Goal: Transaction & Acquisition: Purchase product/service

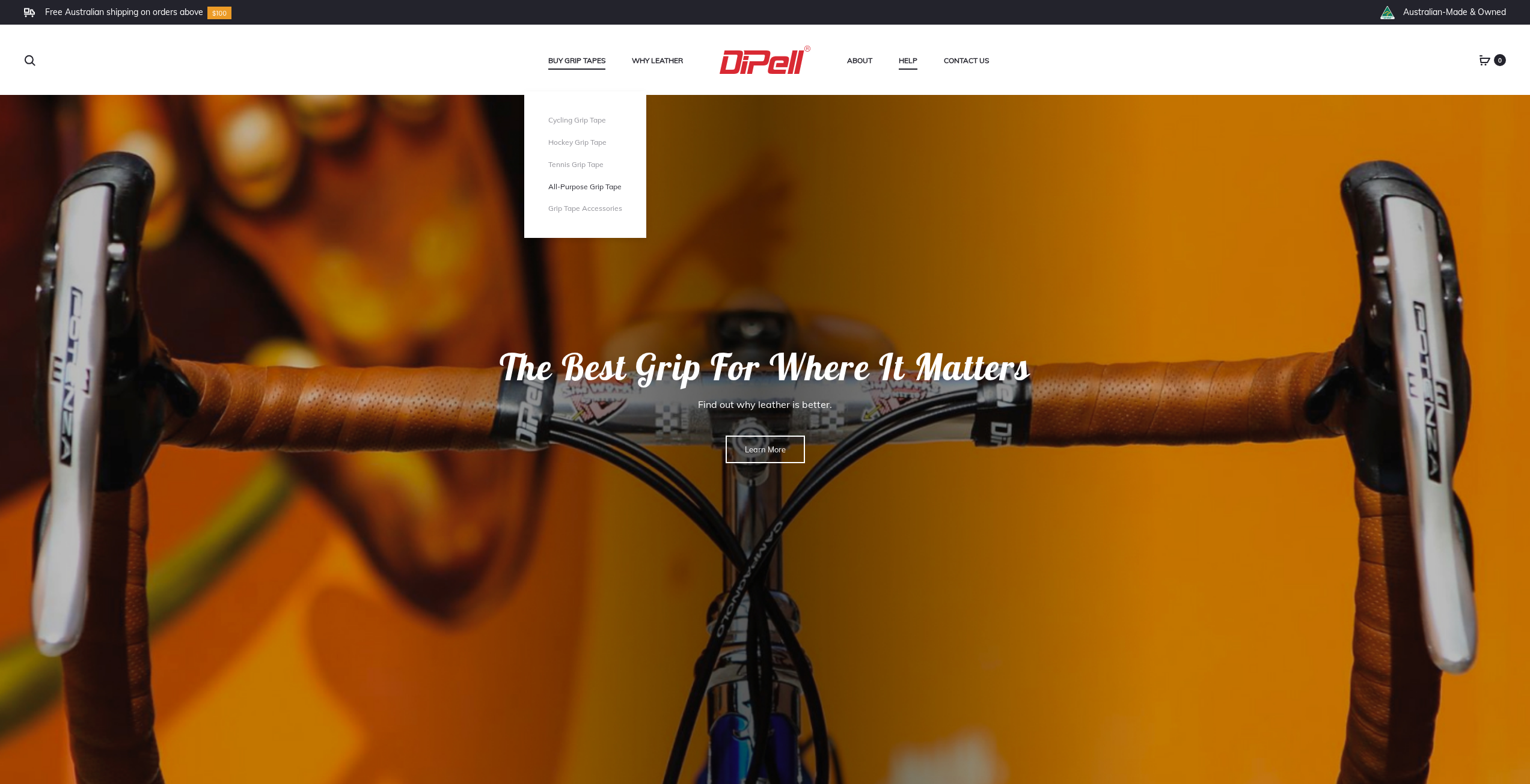
click at [586, 189] on link "All-Purpose Grip Tape" at bounding box center [585, 187] width 74 height 10
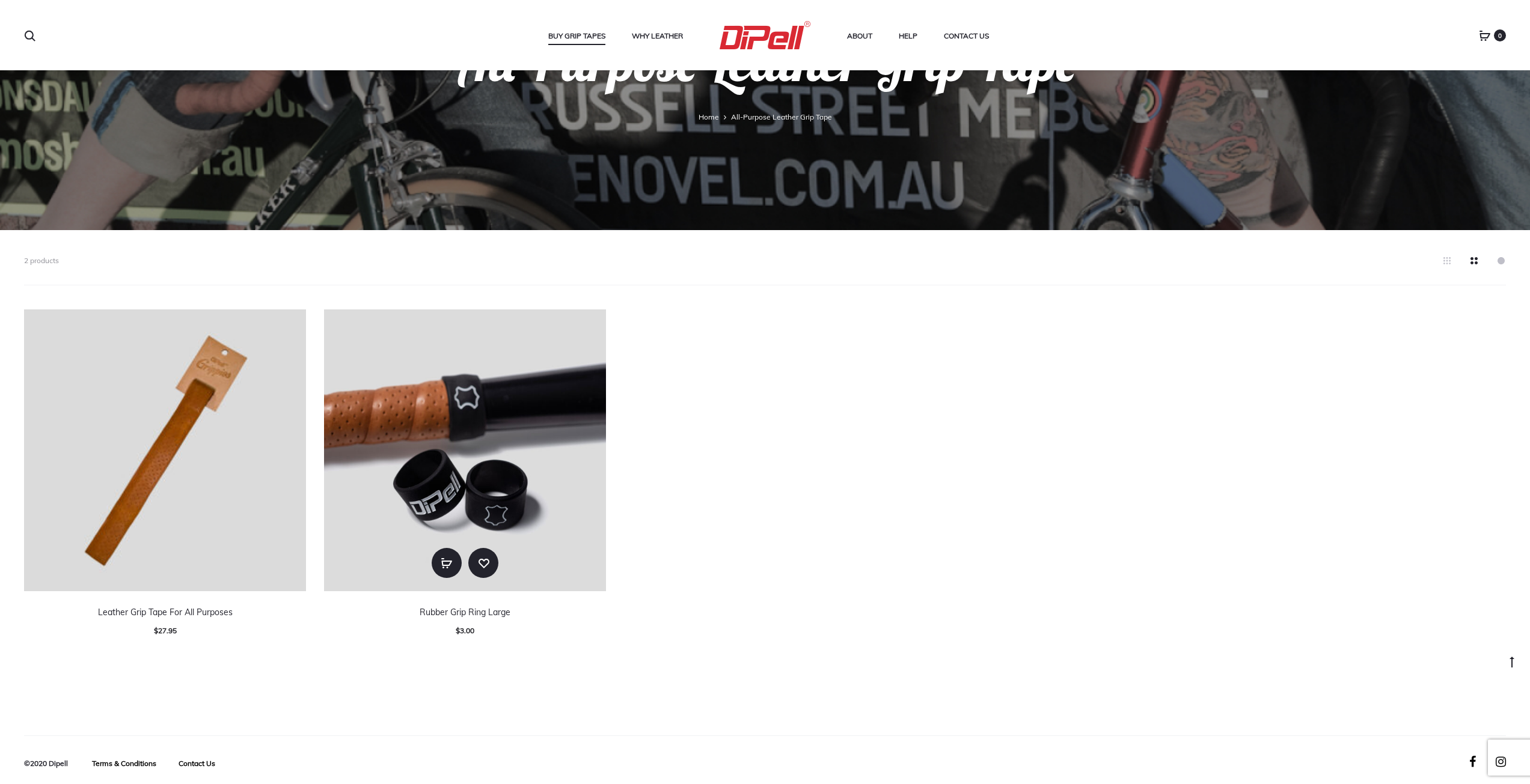
scroll to position [161, 0]
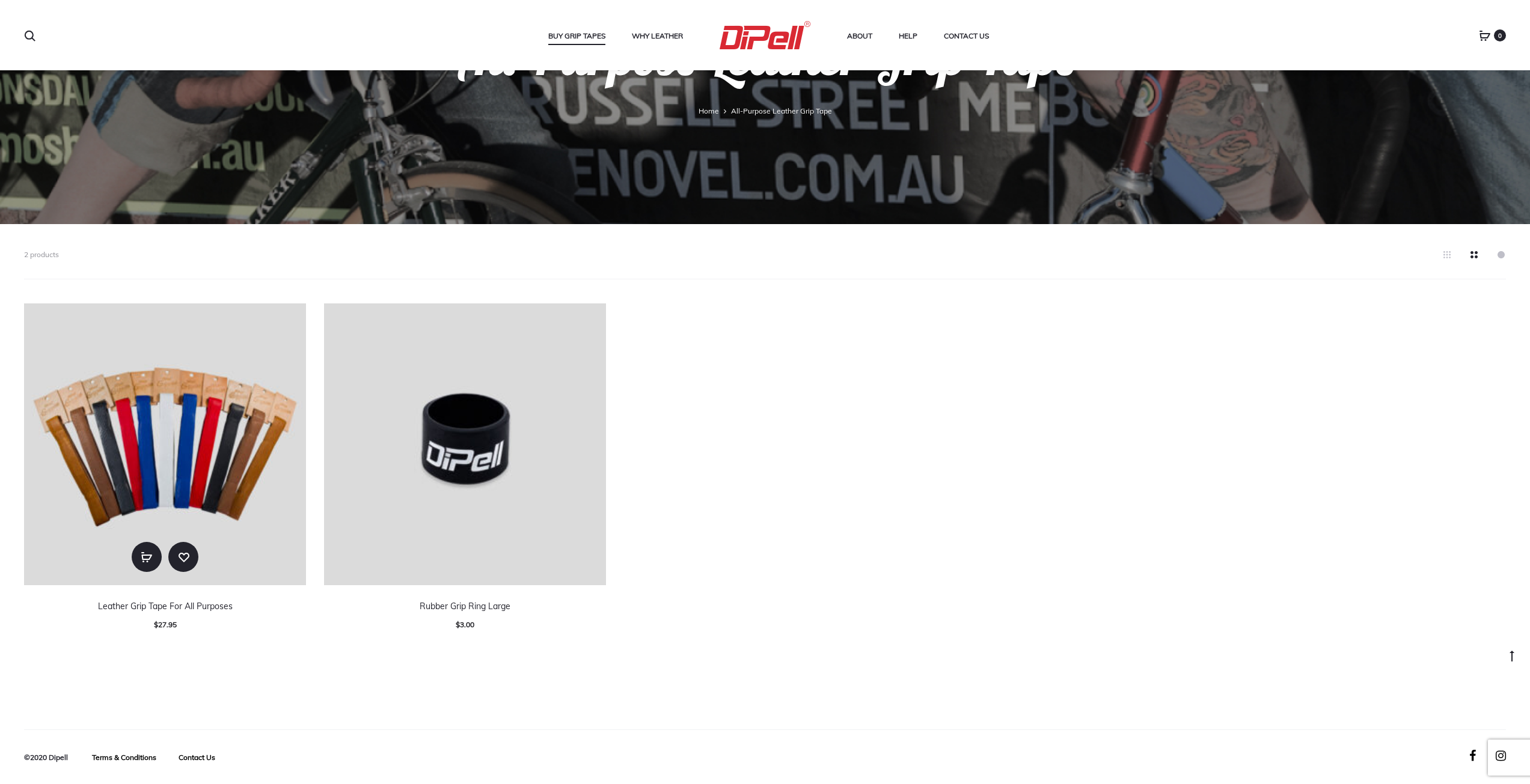
click at [154, 438] on img at bounding box center [165, 444] width 282 height 282
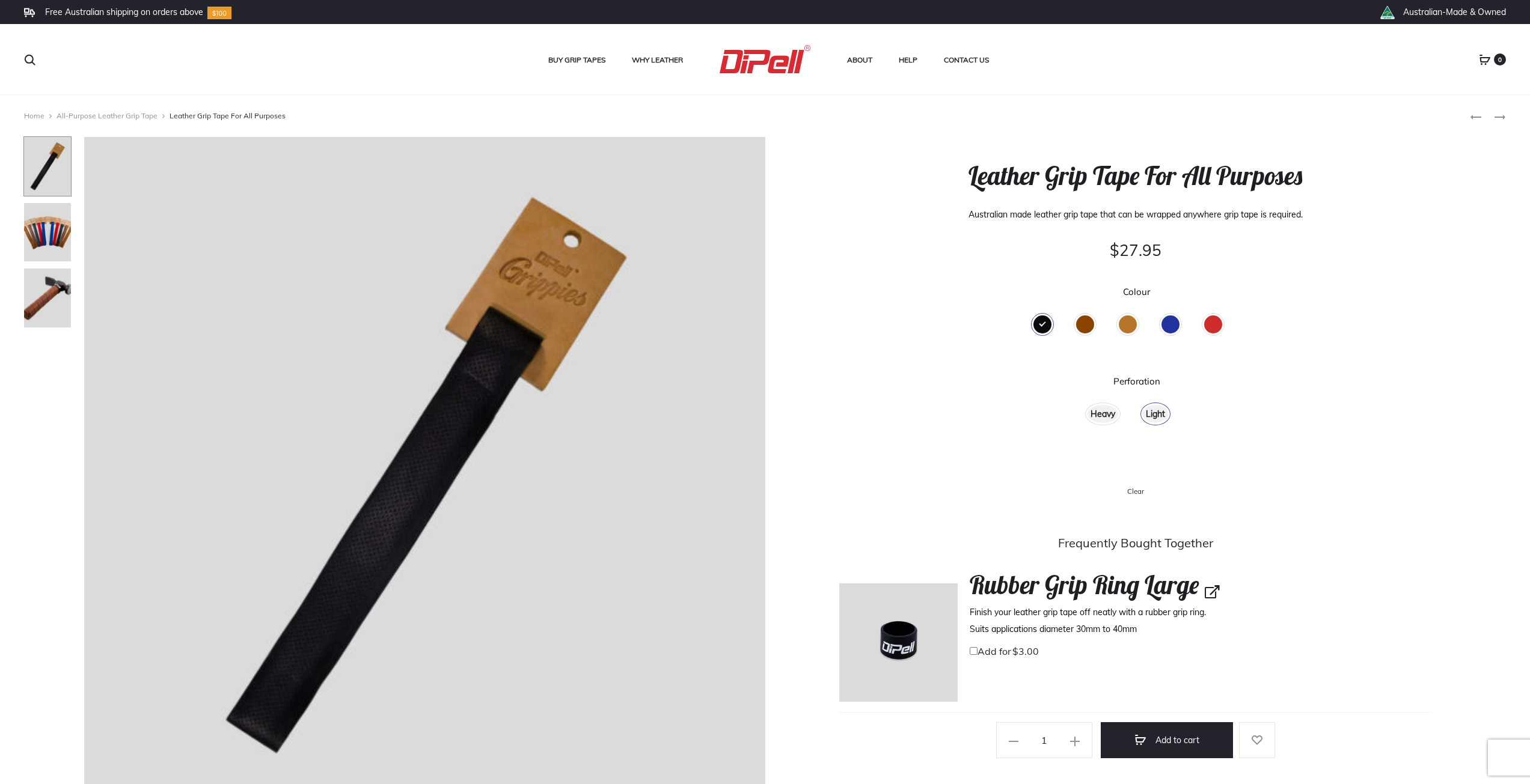
click at [1107, 413] on div "Heavy" at bounding box center [1103, 414] width 30 height 18
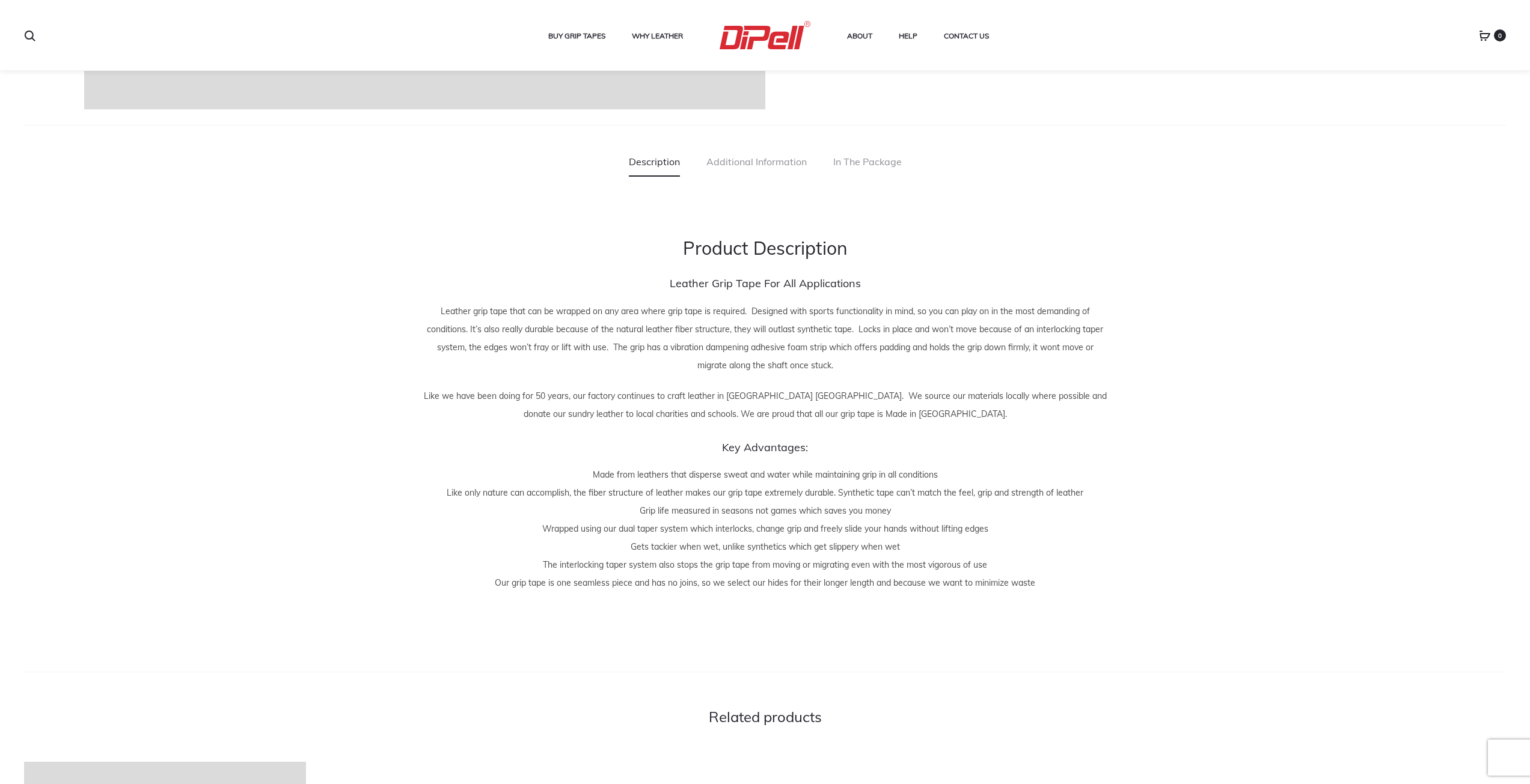
scroll to position [721, 0]
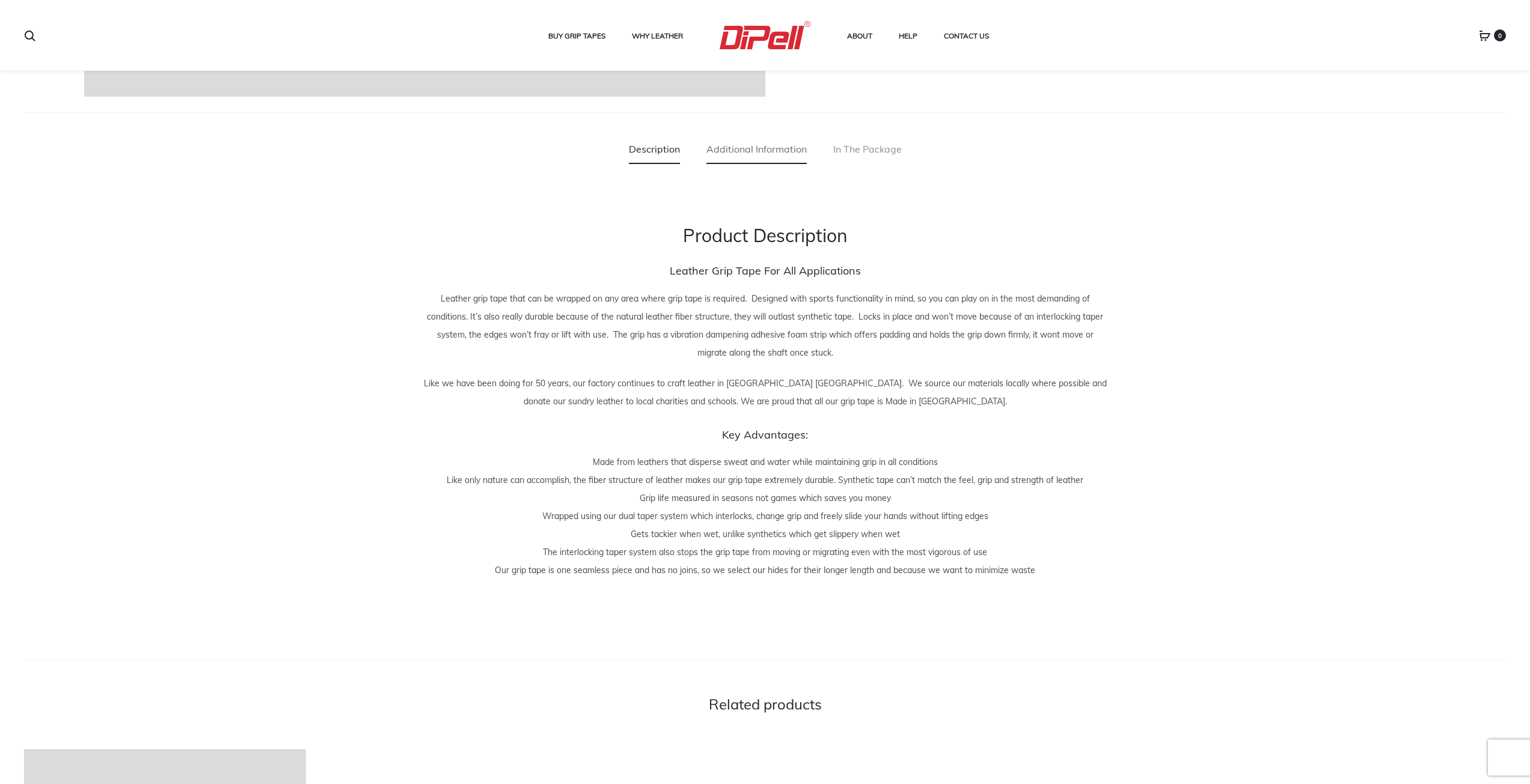
click at [755, 154] on link "Additional Information" at bounding box center [756, 149] width 101 height 30
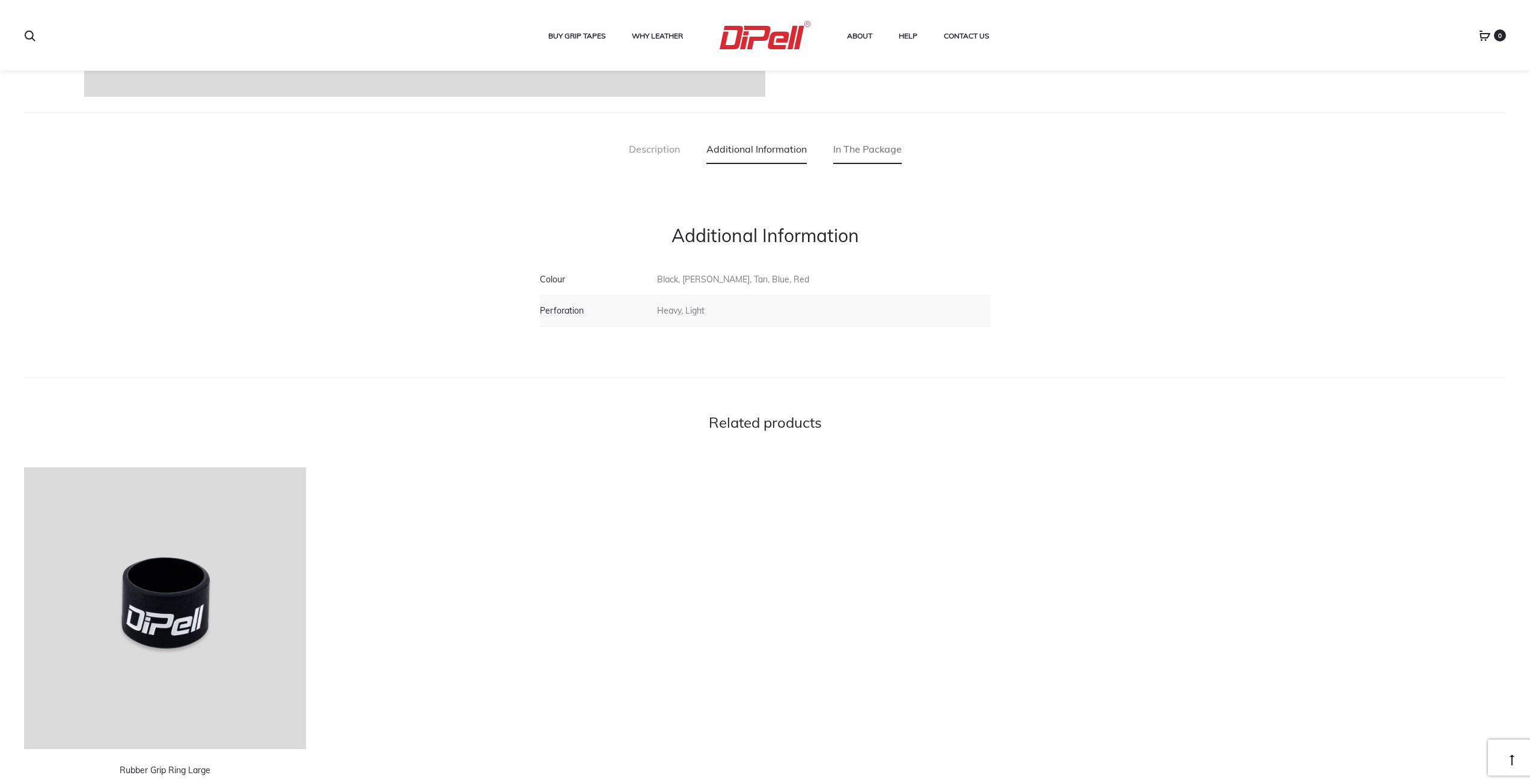
click at [841, 143] on link "In The Package" at bounding box center [867, 149] width 69 height 30
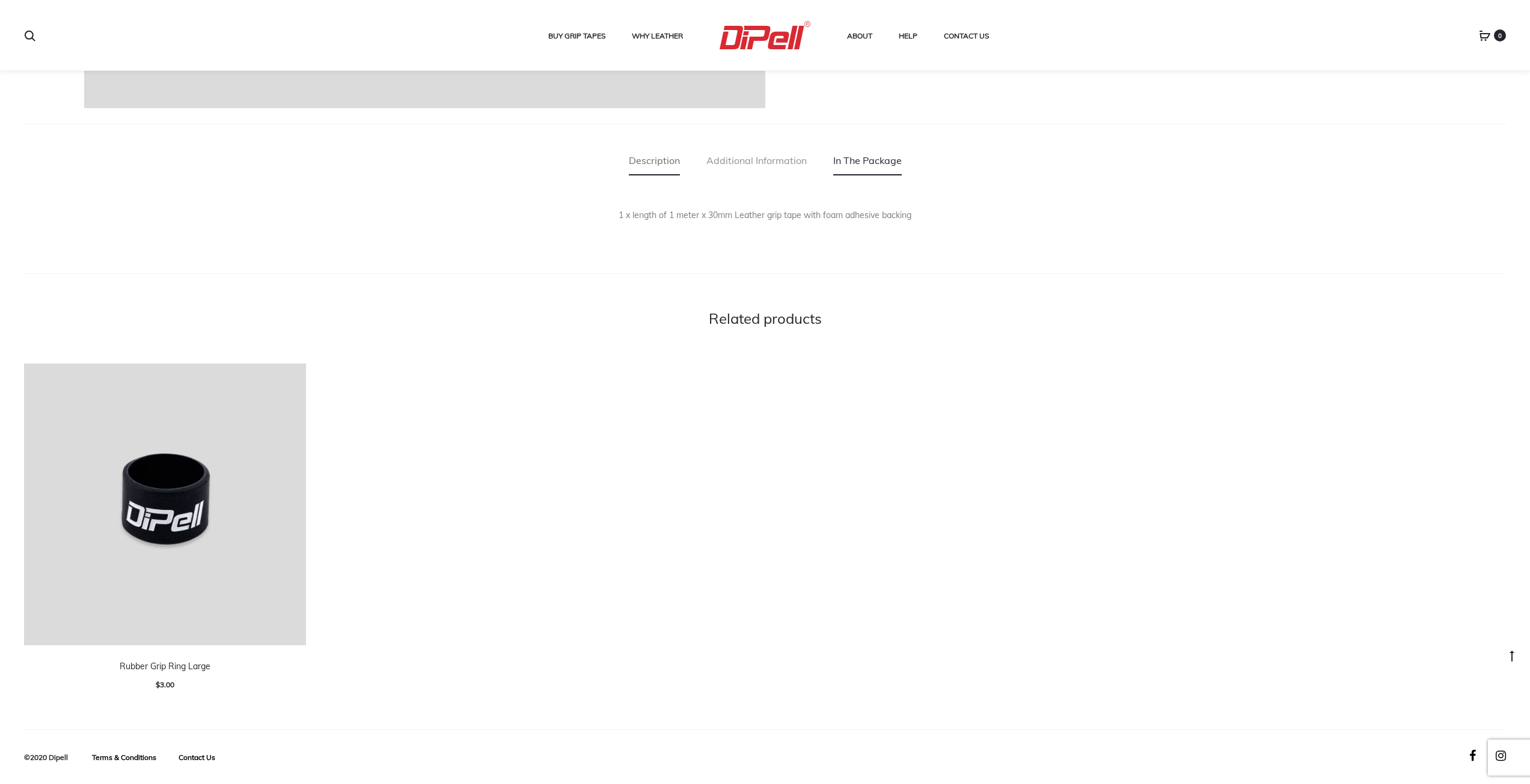
click at [653, 159] on link "Description" at bounding box center [654, 161] width 51 height 30
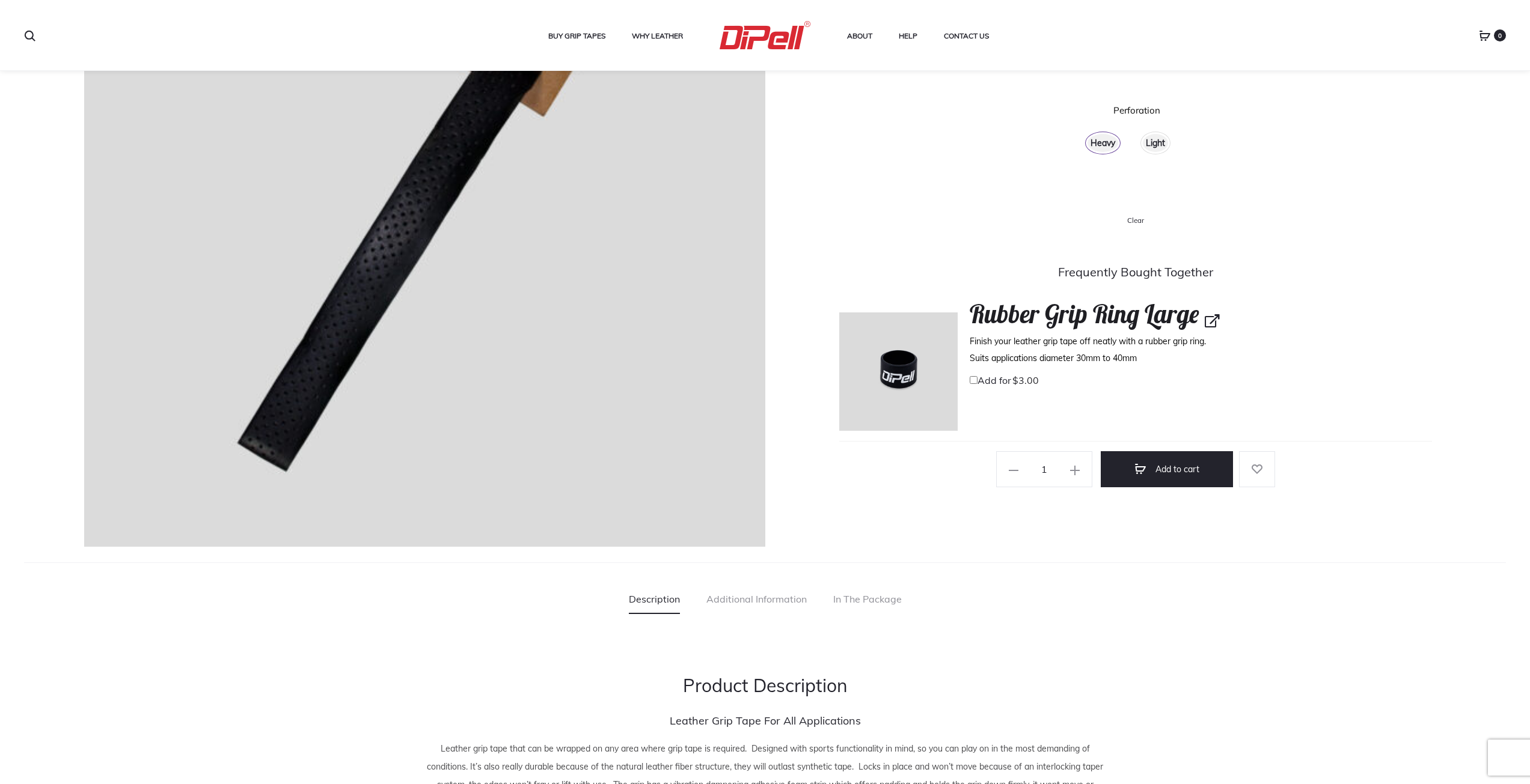
scroll to position [169, 0]
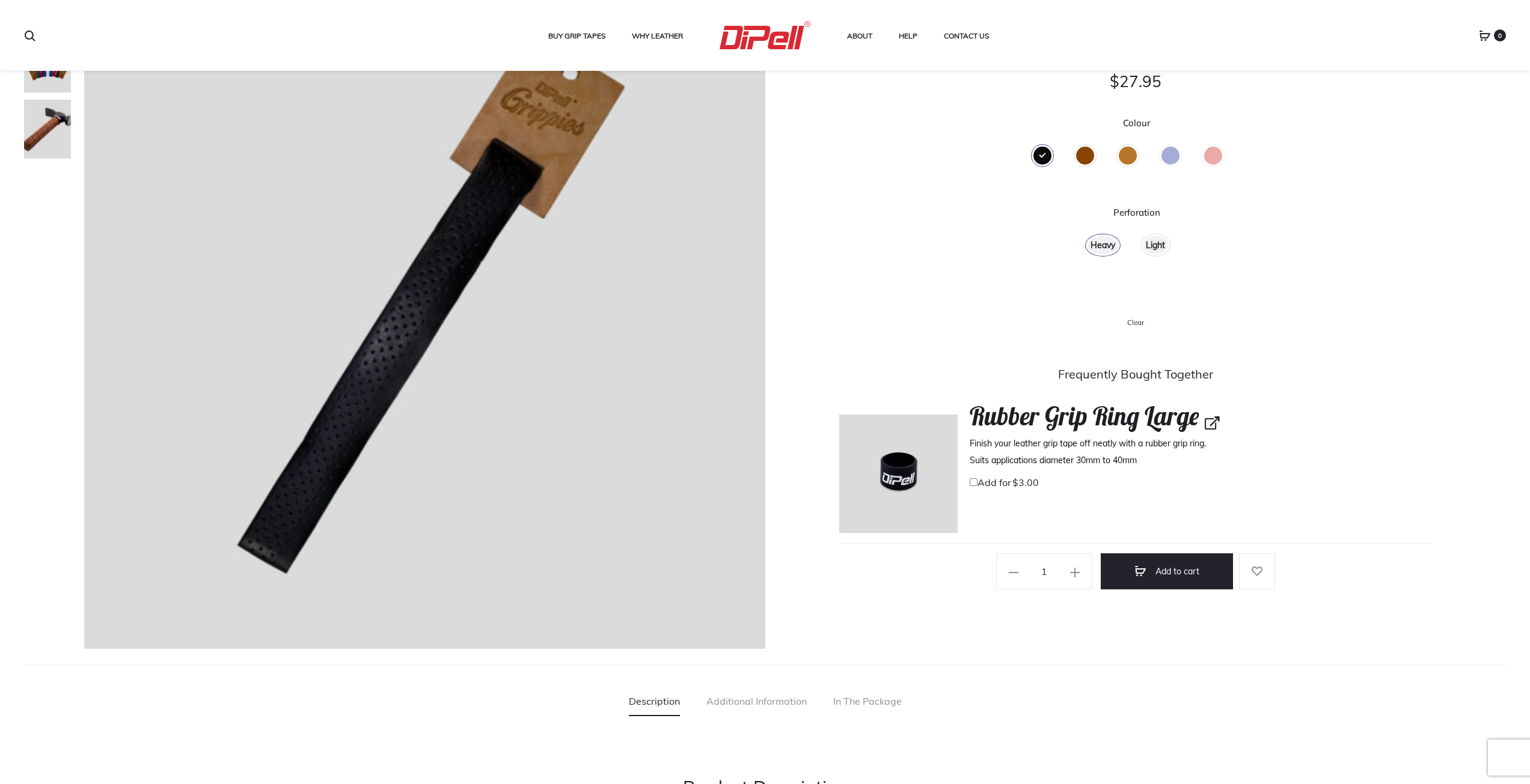
click at [1086, 154] on div "Brown" at bounding box center [1085, 155] width 18 height 18
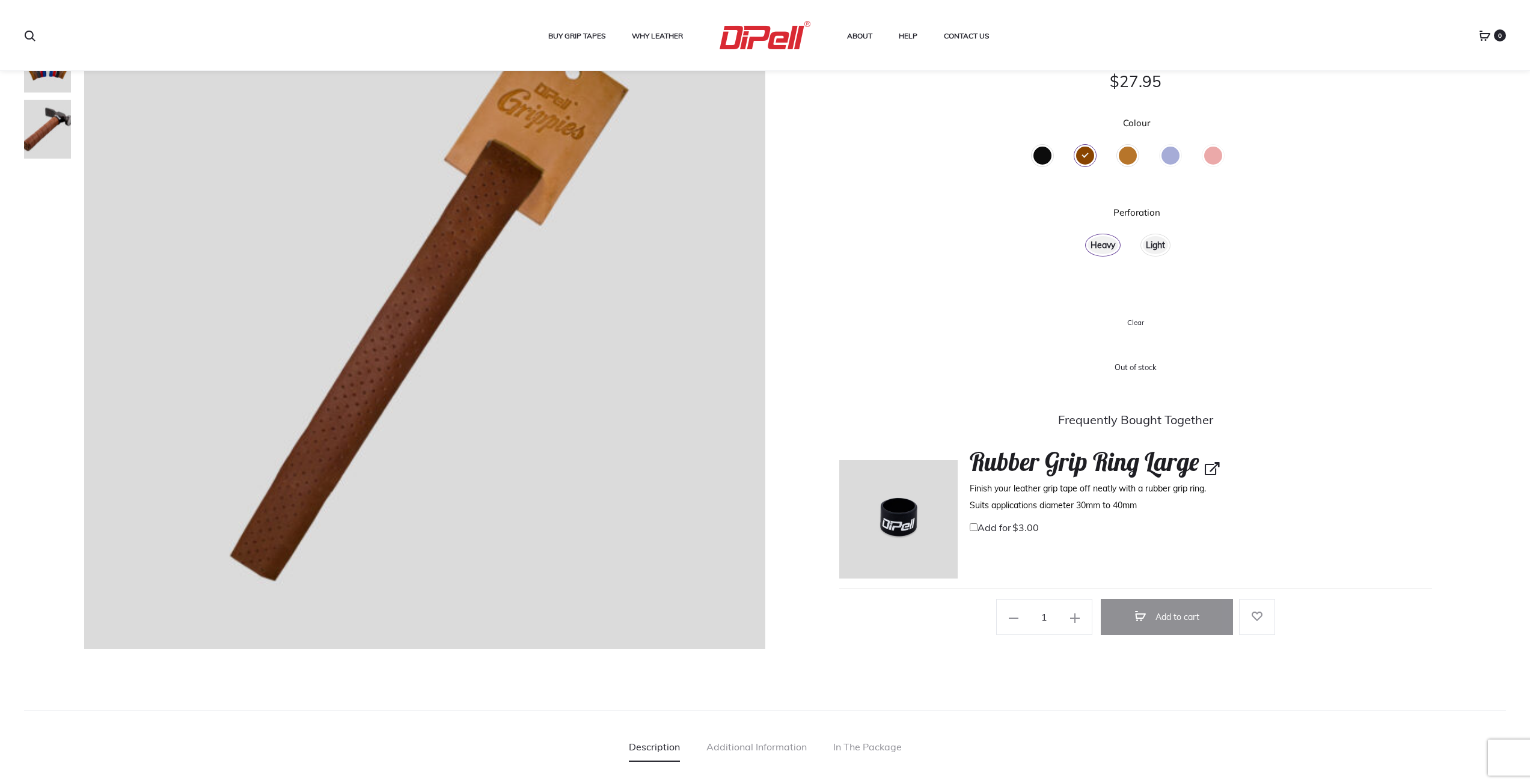
click at [1126, 154] on div "Tan" at bounding box center [1128, 155] width 18 height 18
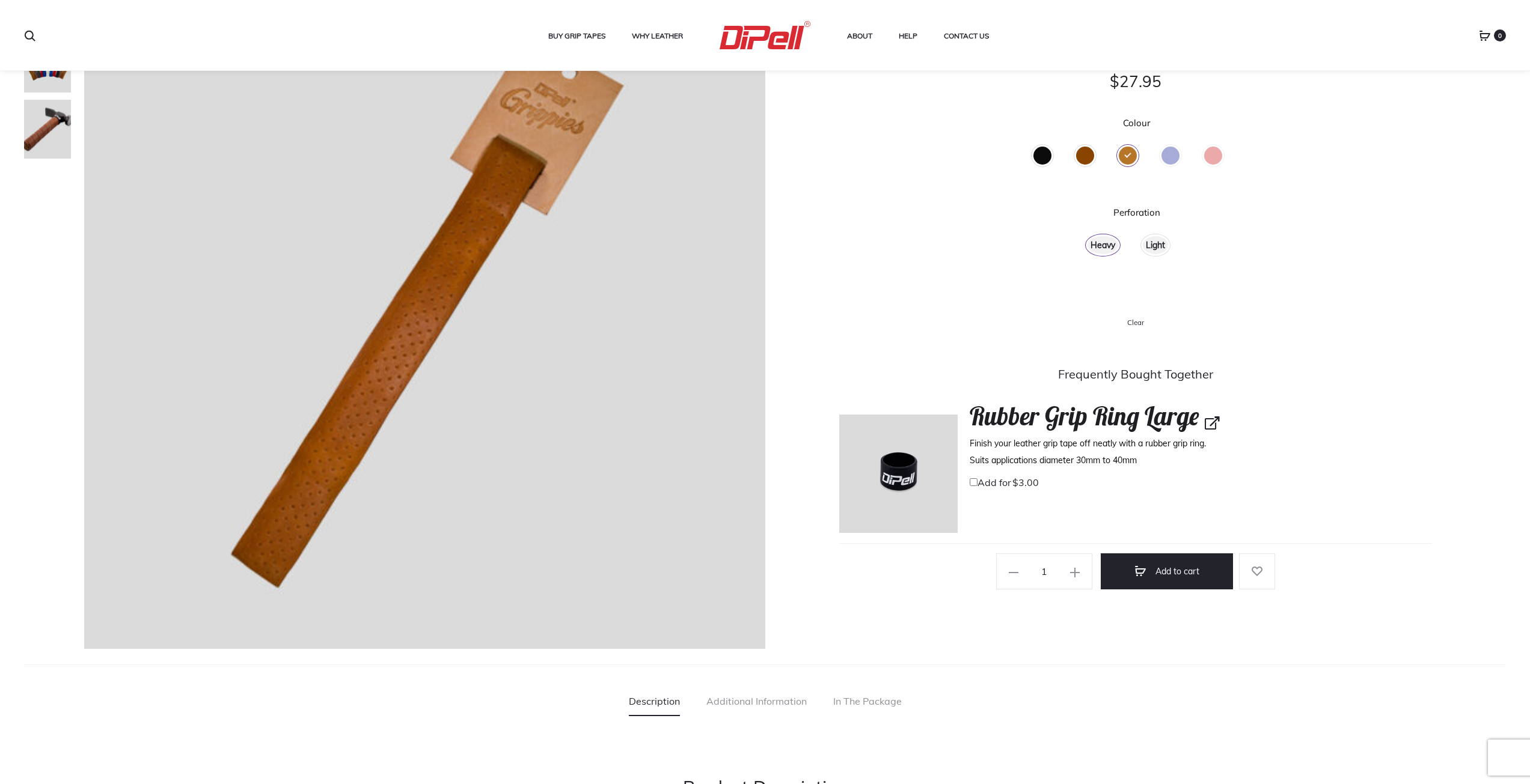
click at [1171, 157] on div "Blue" at bounding box center [1170, 155] width 18 height 18
click at [1098, 243] on div "Heavy" at bounding box center [1103, 245] width 30 height 18
click at [1105, 242] on div "Heavy" at bounding box center [1103, 245] width 30 height 18
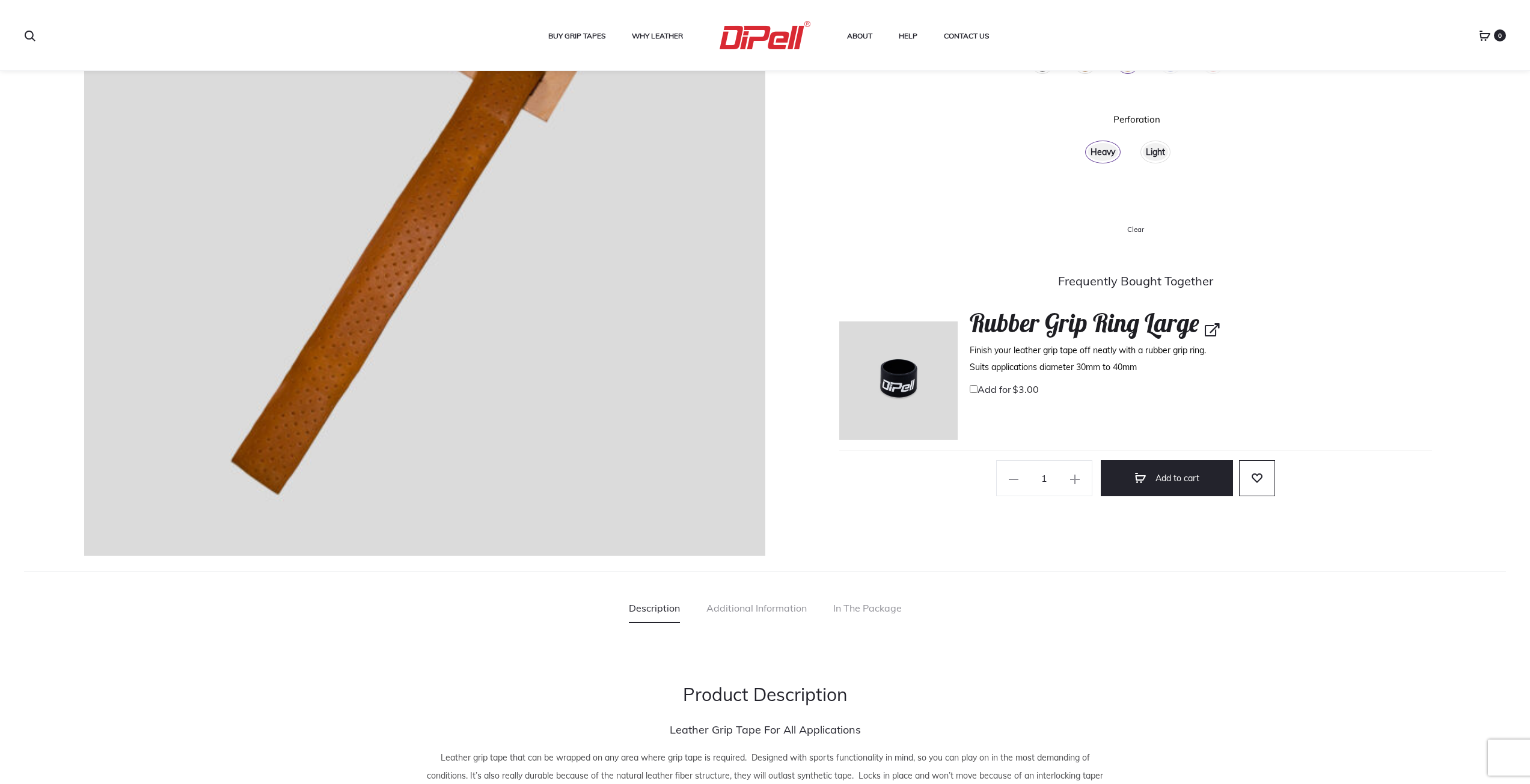
scroll to position [300, 0]
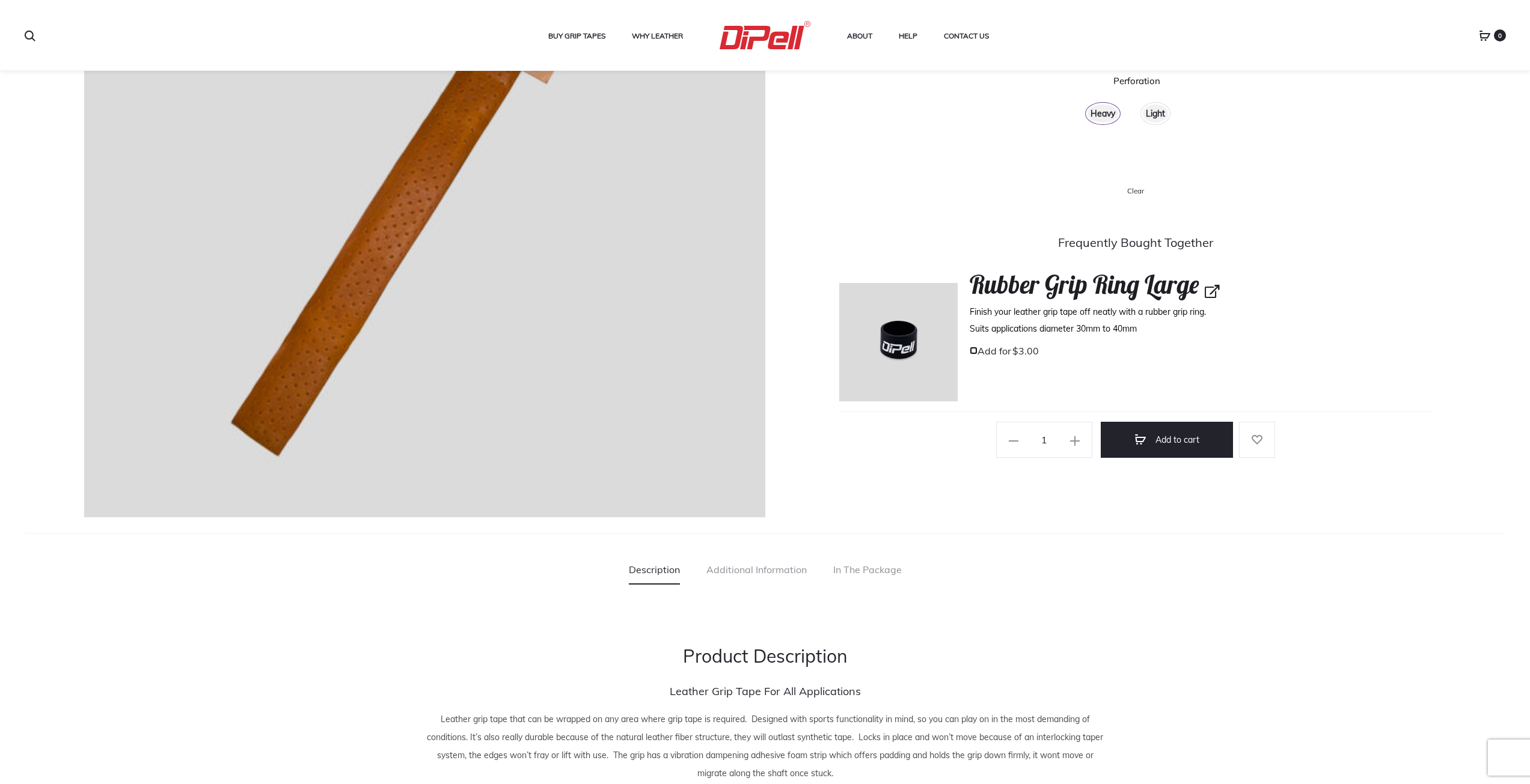
click at [972, 350] on input "Add for $ 3.00" at bounding box center [973, 351] width 8 height 8
checkbox input "true"
click at [1080, 442] on span at bounding box center [1075, 440] width 17 height 17
click at [1019, 442] on span at bounding box center [1014, 440] width 17 height 17
type input "1"
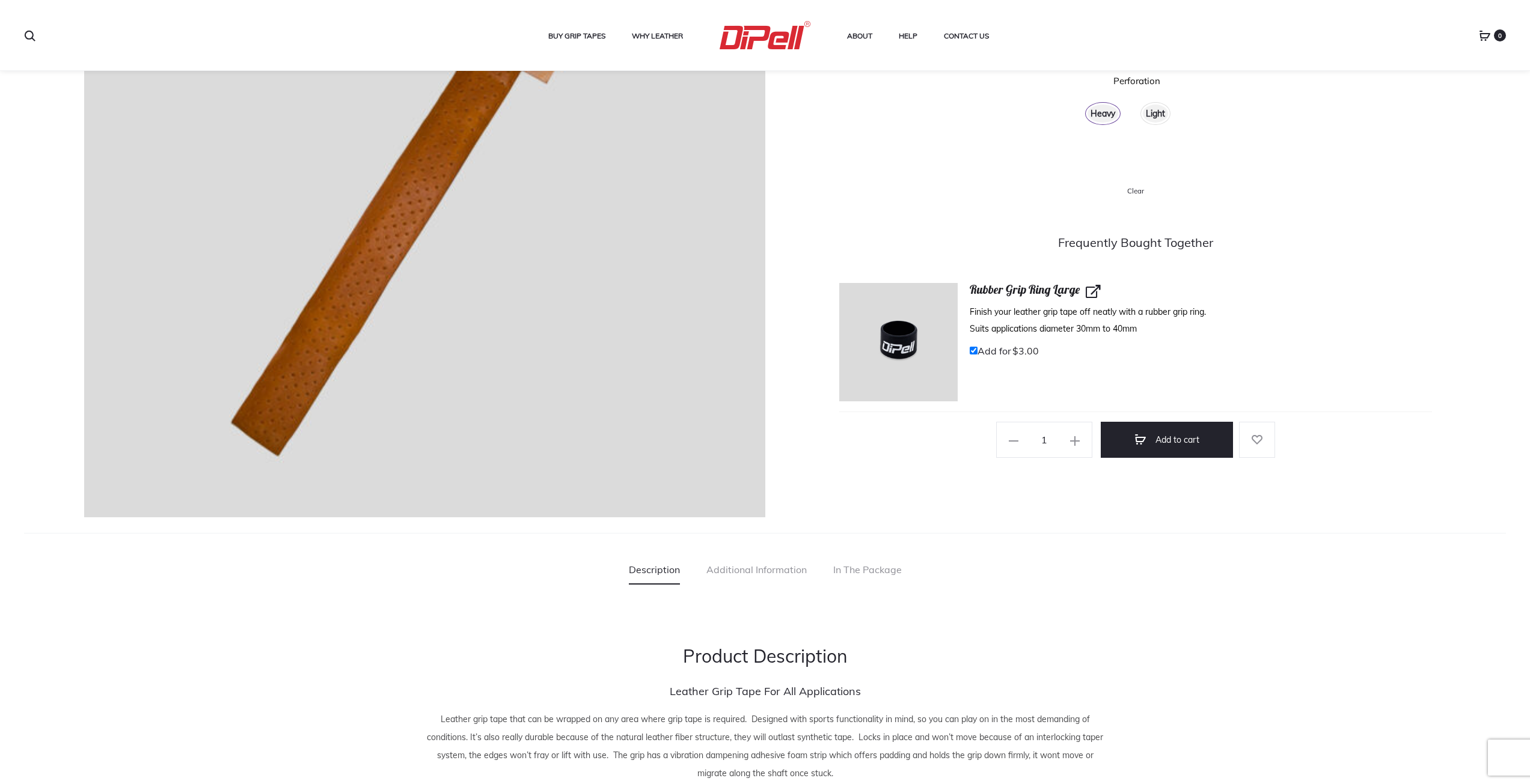
click at [894, 330] on img at bounding box center [898, 342] width 119 height 118
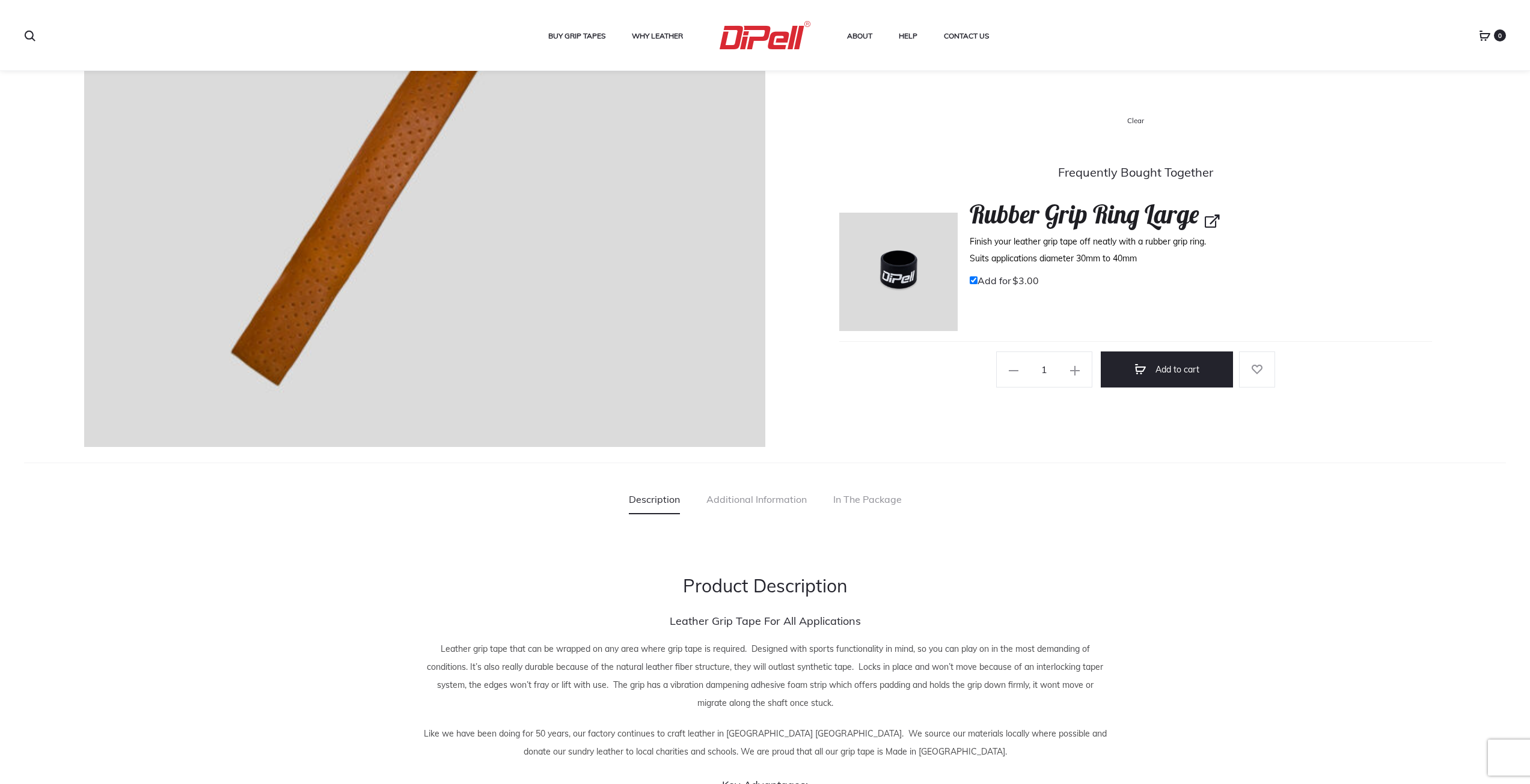
scroll to position [300, 0]
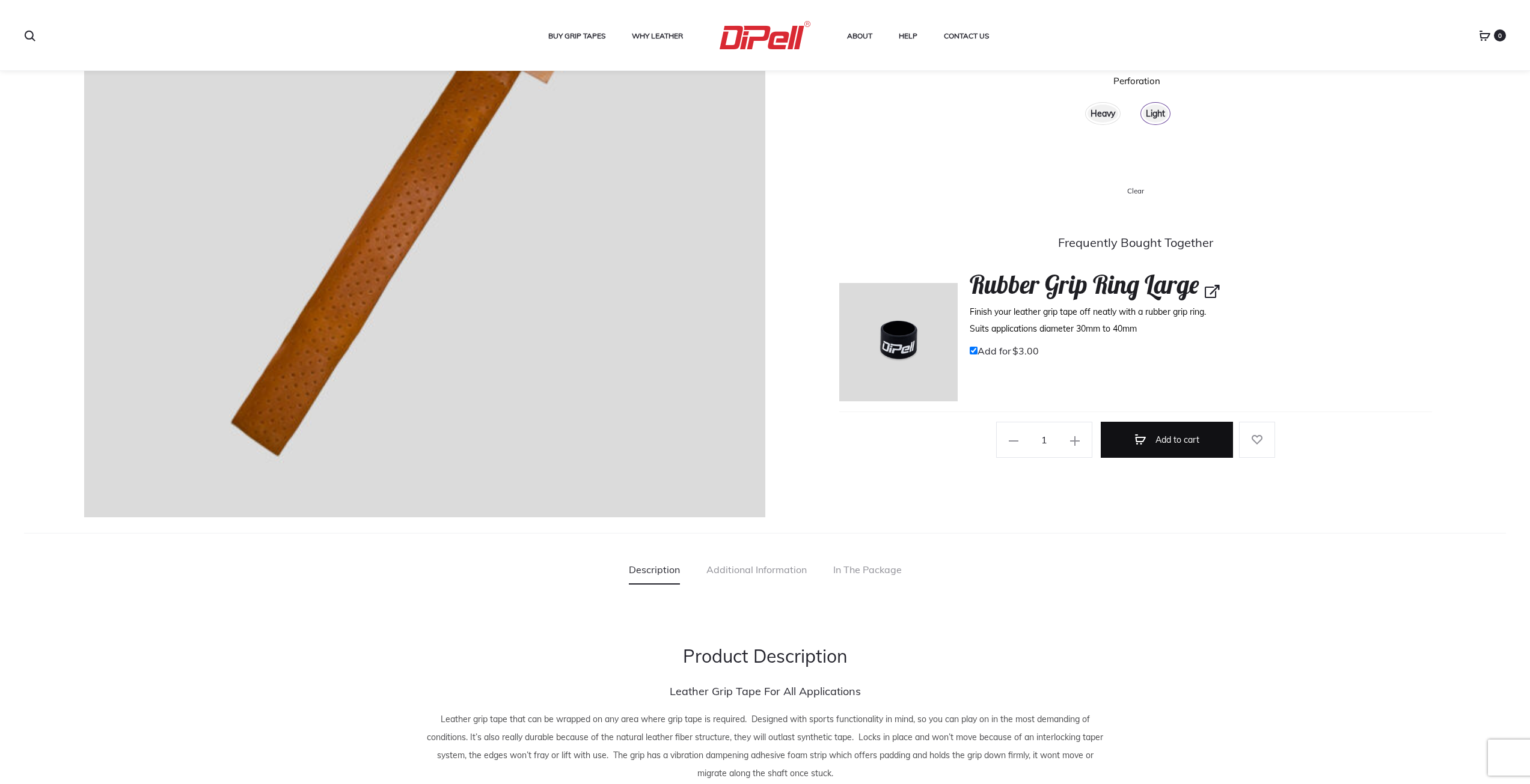
click at [1169, 441] on button "Add to cart" at bounding box center [1167, 440] width 133 height 36
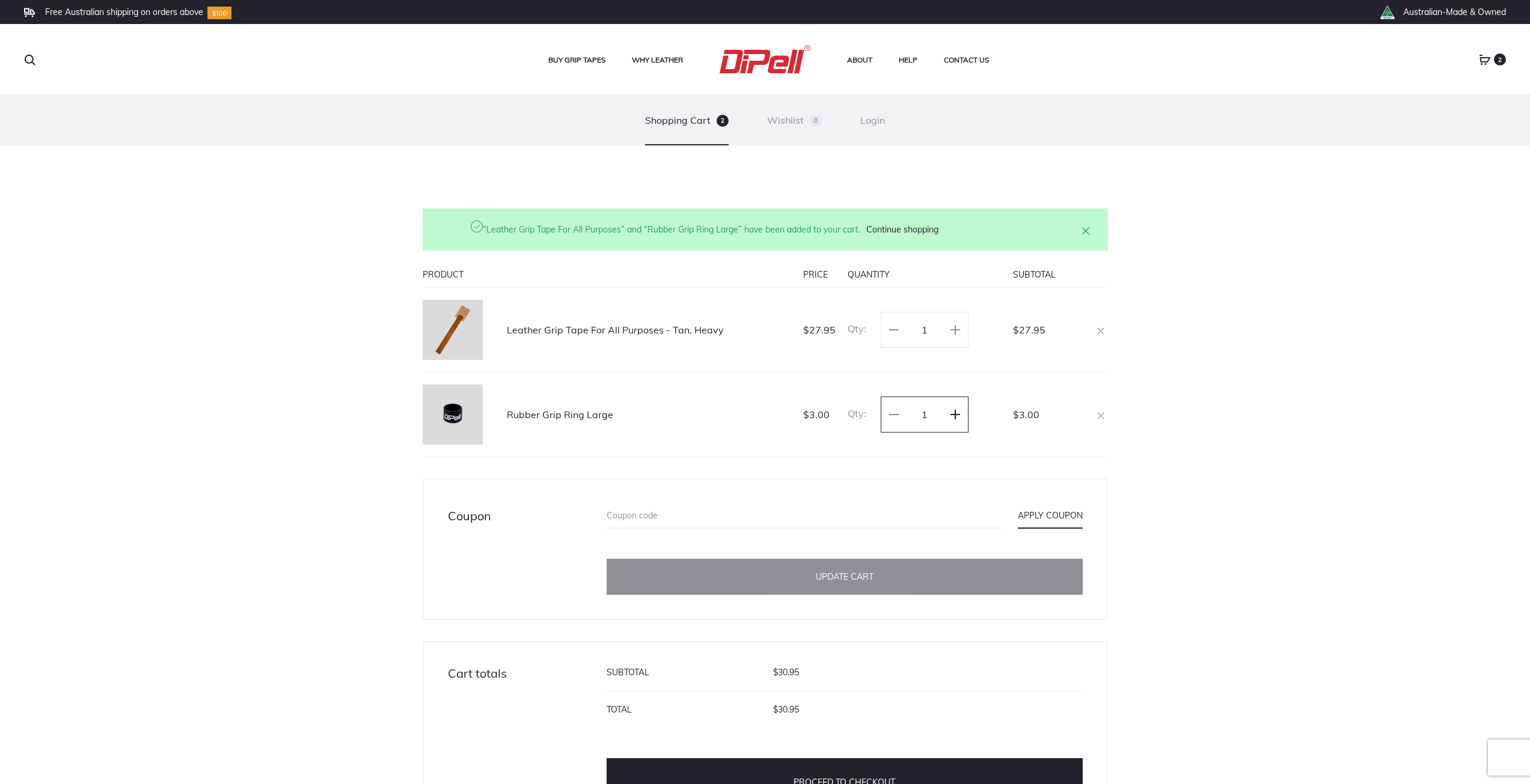
click at [951, 415] on use at bounding box center [955, 415] width 9 height 9
type input "2"
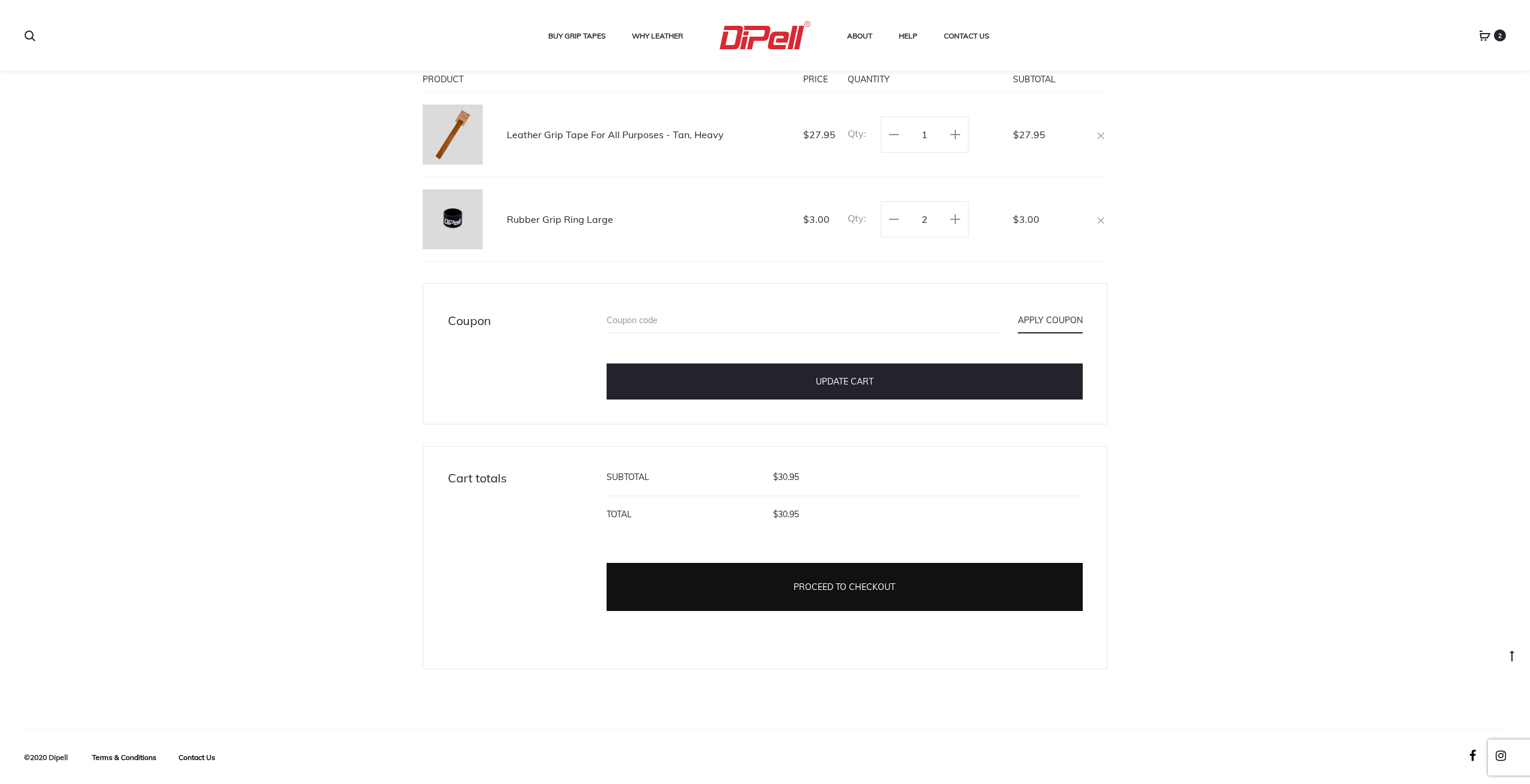
scroll to position [196, 0]
click at [769, 578] on link "Proceed to checkout" at bounding box center [845, 587] width 476 height 48
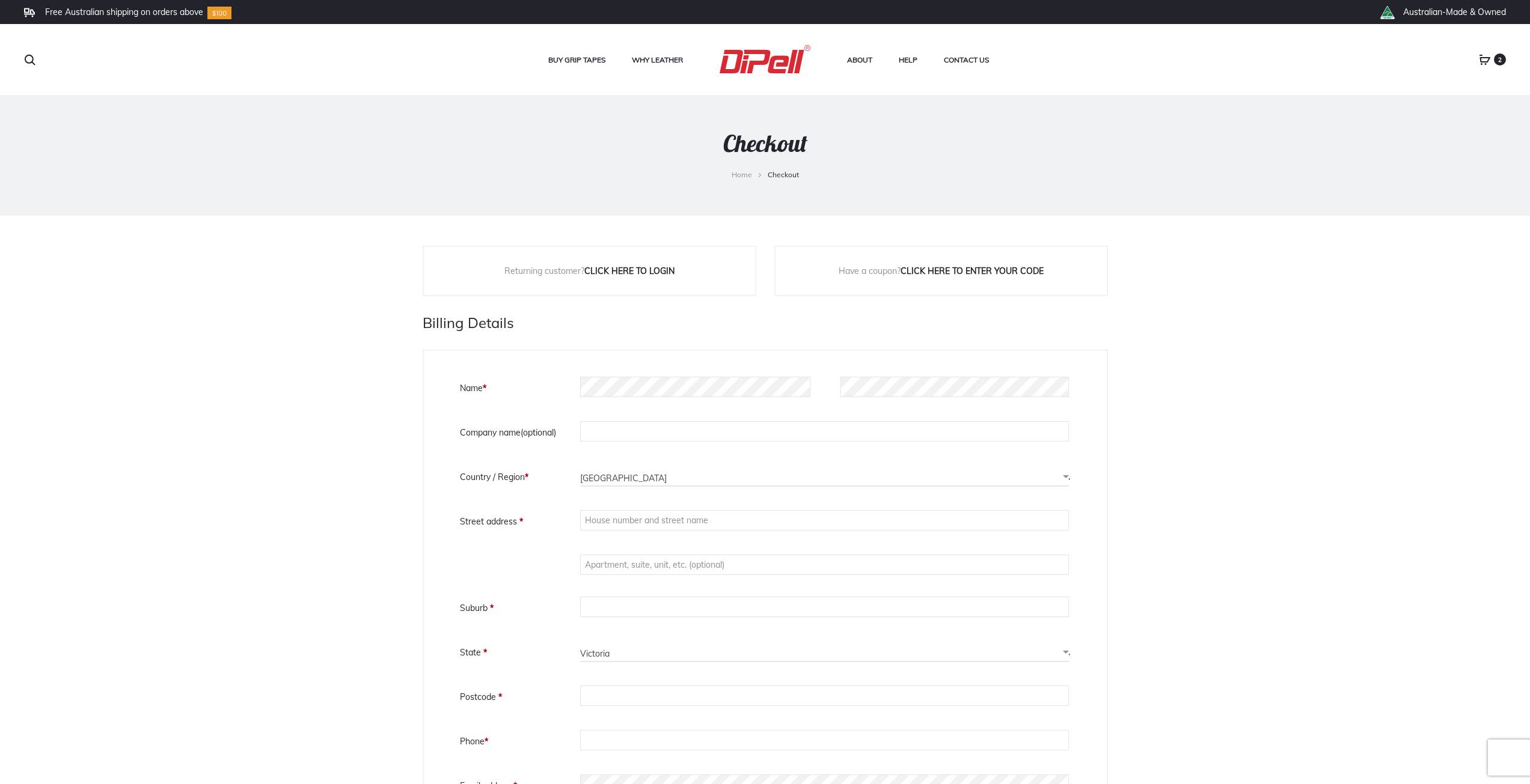
select select "VIC"
drag, startPoint x: 632, startPoint y: 436, endPoint x: 636, endPoint y: 462, distance: 26.3
click at [632, 436] on input "Company name (optional)" at bounding box center [824, 431] width 489 height 20
click at [608, 482] on span "Australia" at bounding box center [824, 478] width 489 height 19
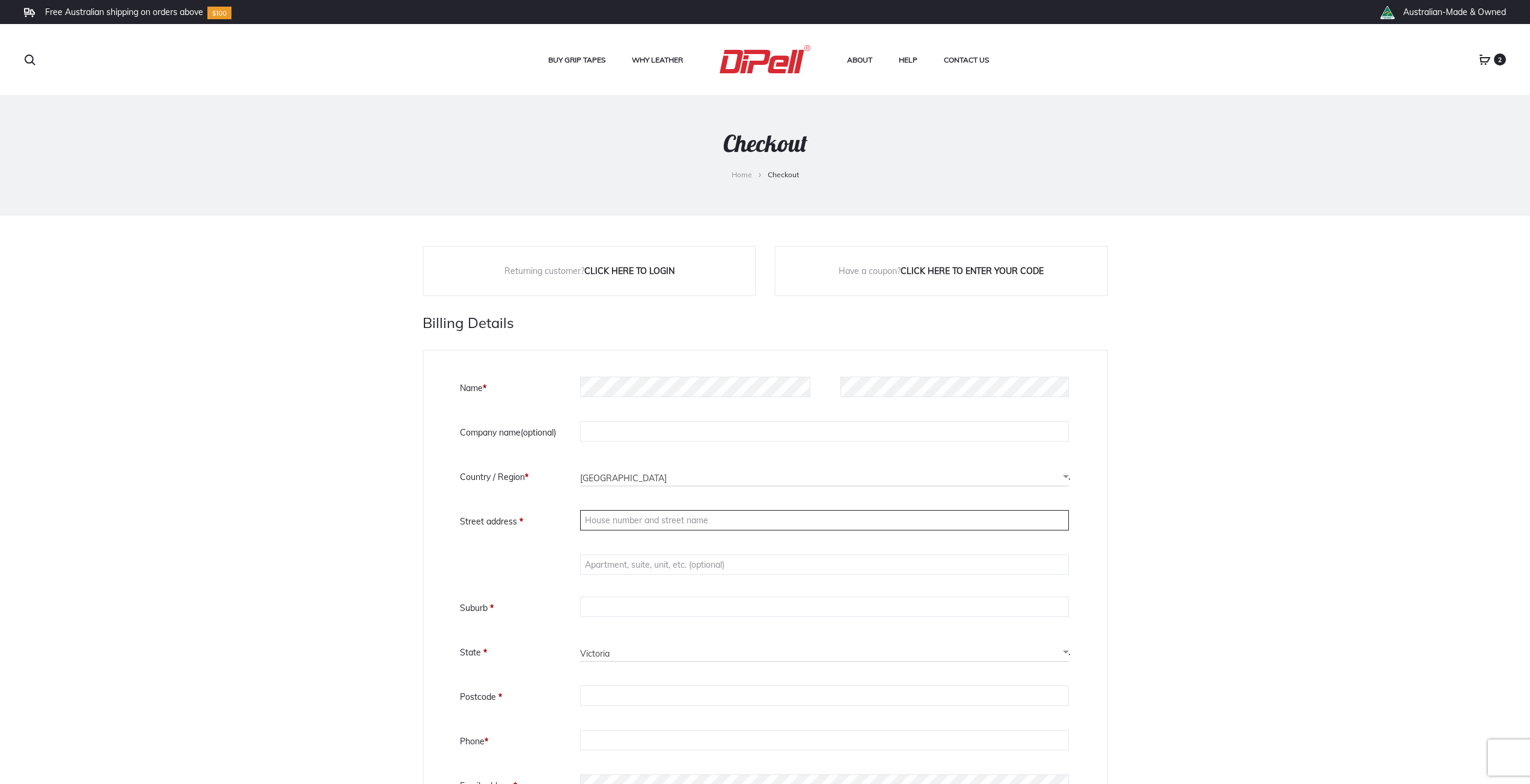
drag, startPoint x: 599, startPoint y: 525, endPoint x: 614, endPoint y: 562, distance: 39.9
click at [599, 525] on input "Street address *" at bounding box center [824, 520] width 489 height 20
type input "[STREET_ADDRESS]"
click at [672, 567] on input "Apartment, suite, unit, etc. (optional)" at bounding box center [824, 565] width 489 height 20
type input "unit 77"
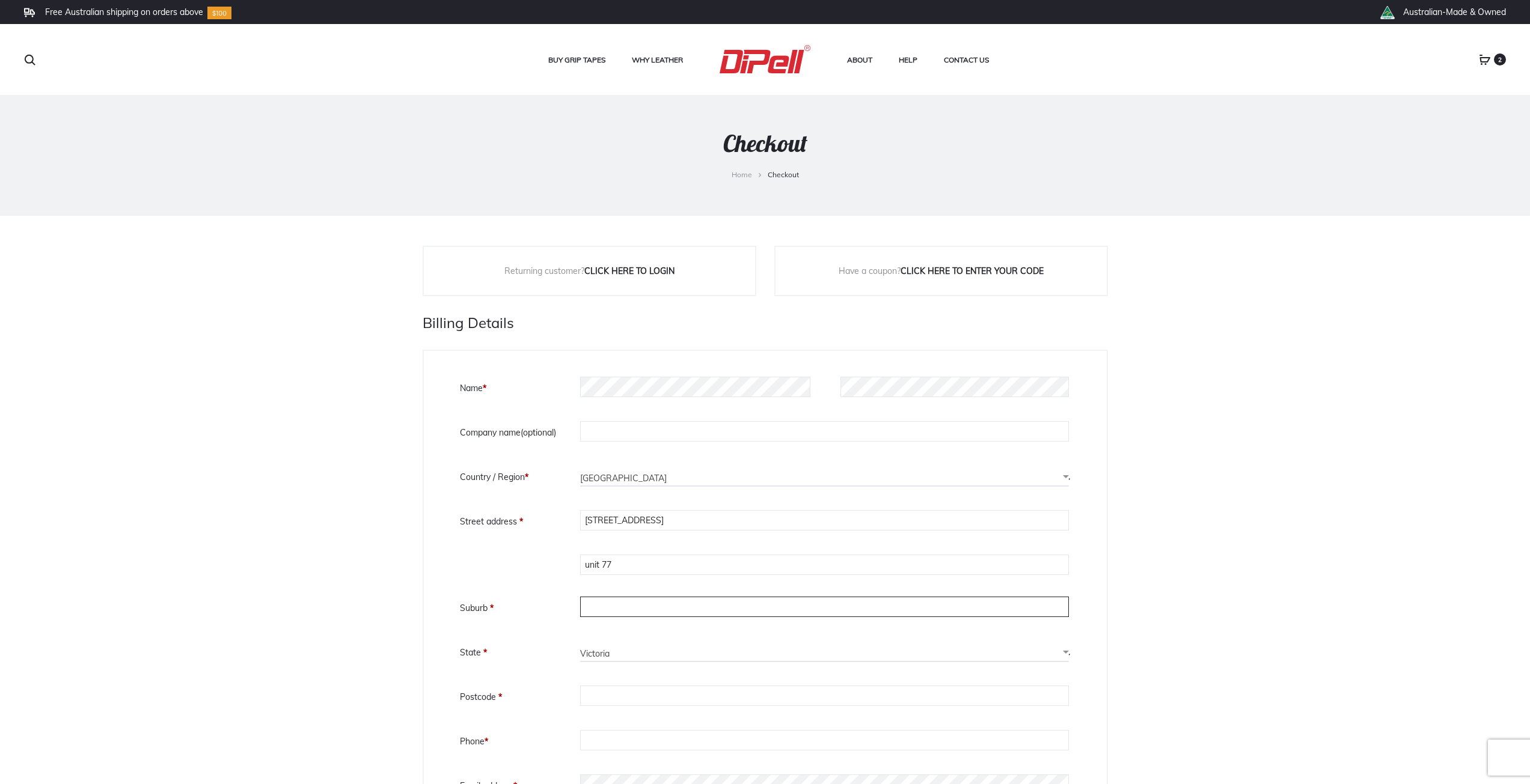
click at [620, 611] on input "Suburb *" at bounding box center [824, 606] width 489 height 20
type input "surfers paradise"
click at [643, 655] on span "Victoria" at bounding box center [824, 653] width 489 height 19
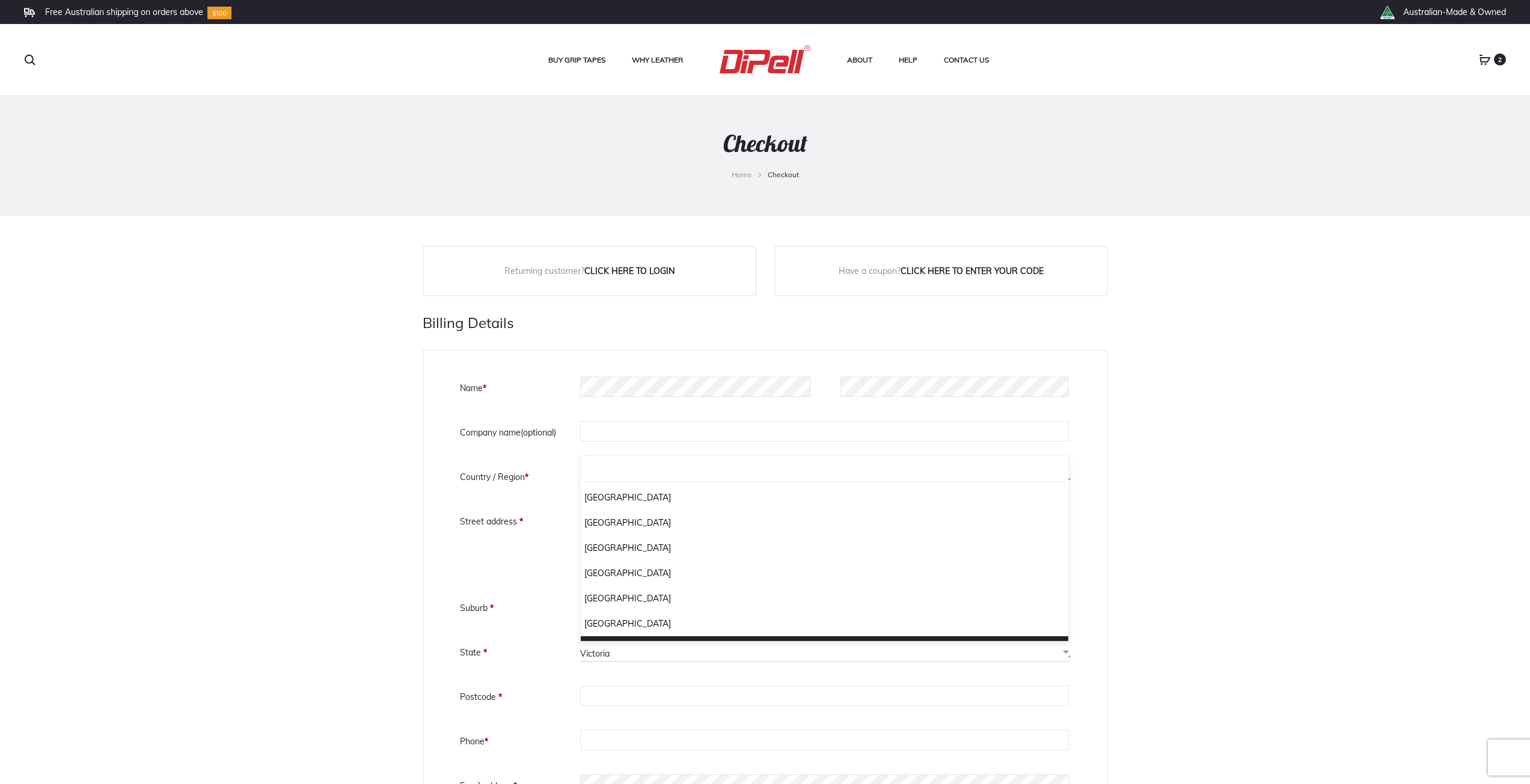
scroll to position [20, 0]
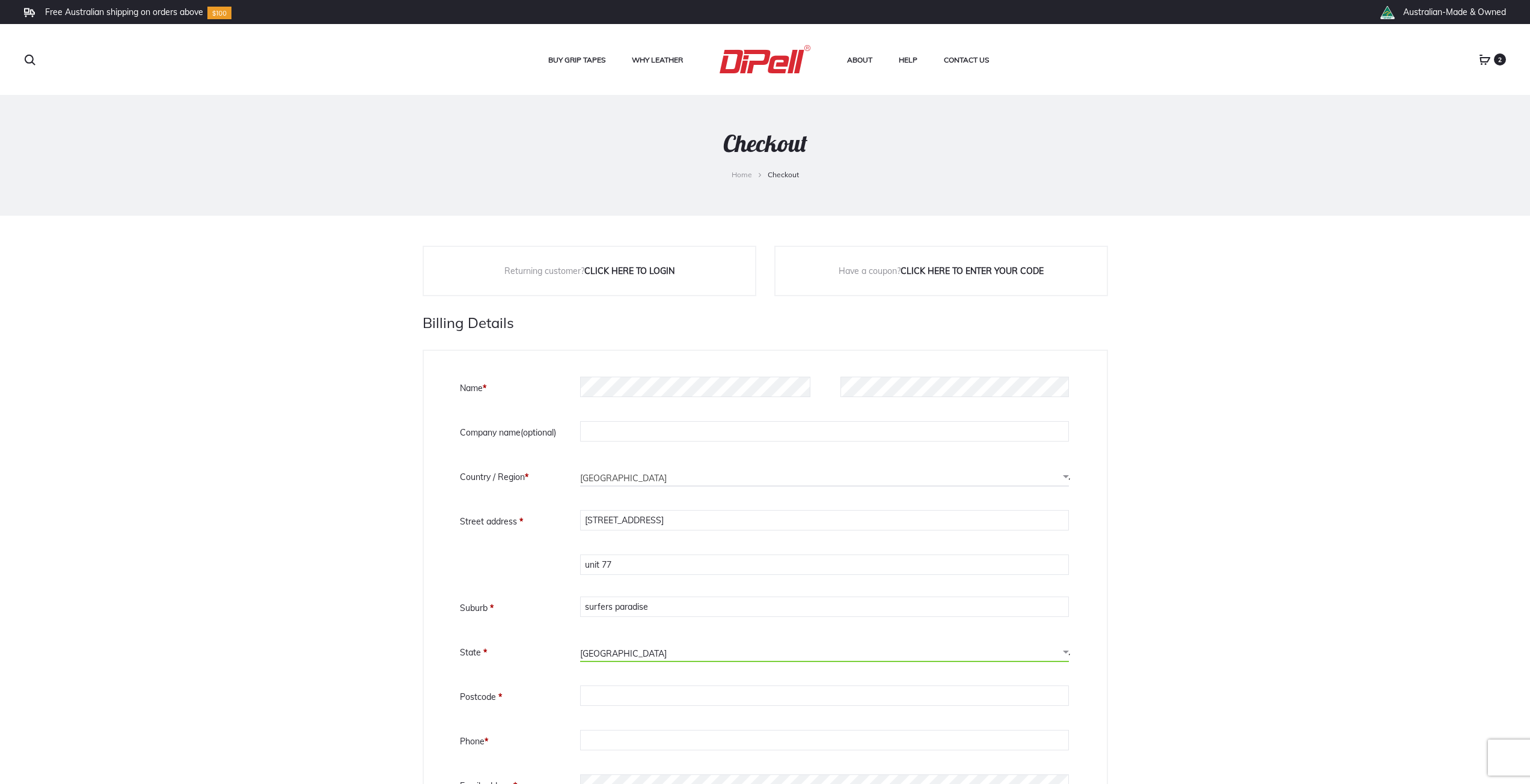
click at [631, 652] on span "New South Wales" at bounding box center [824, 653] width 489 height 19
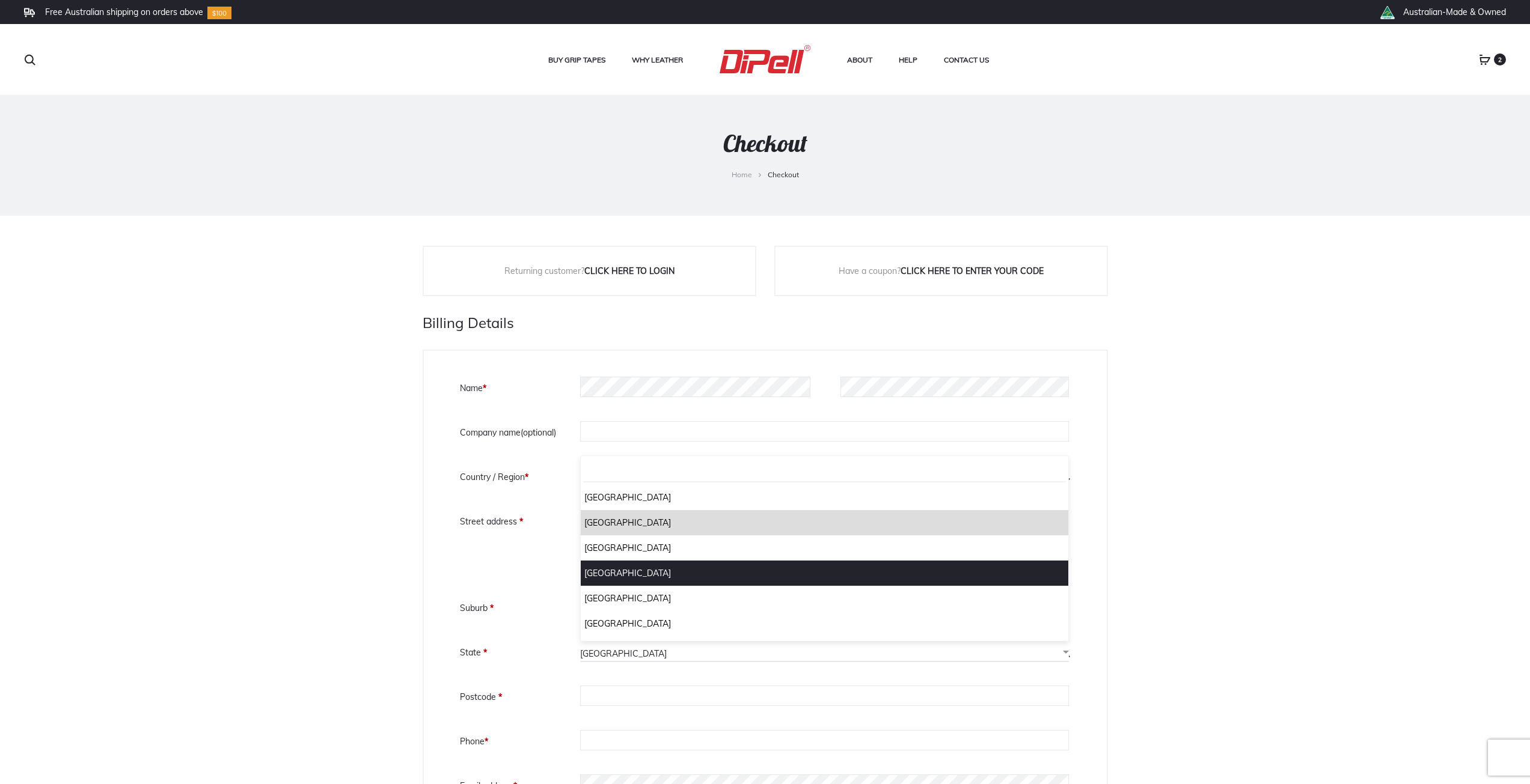
select select "QLD"
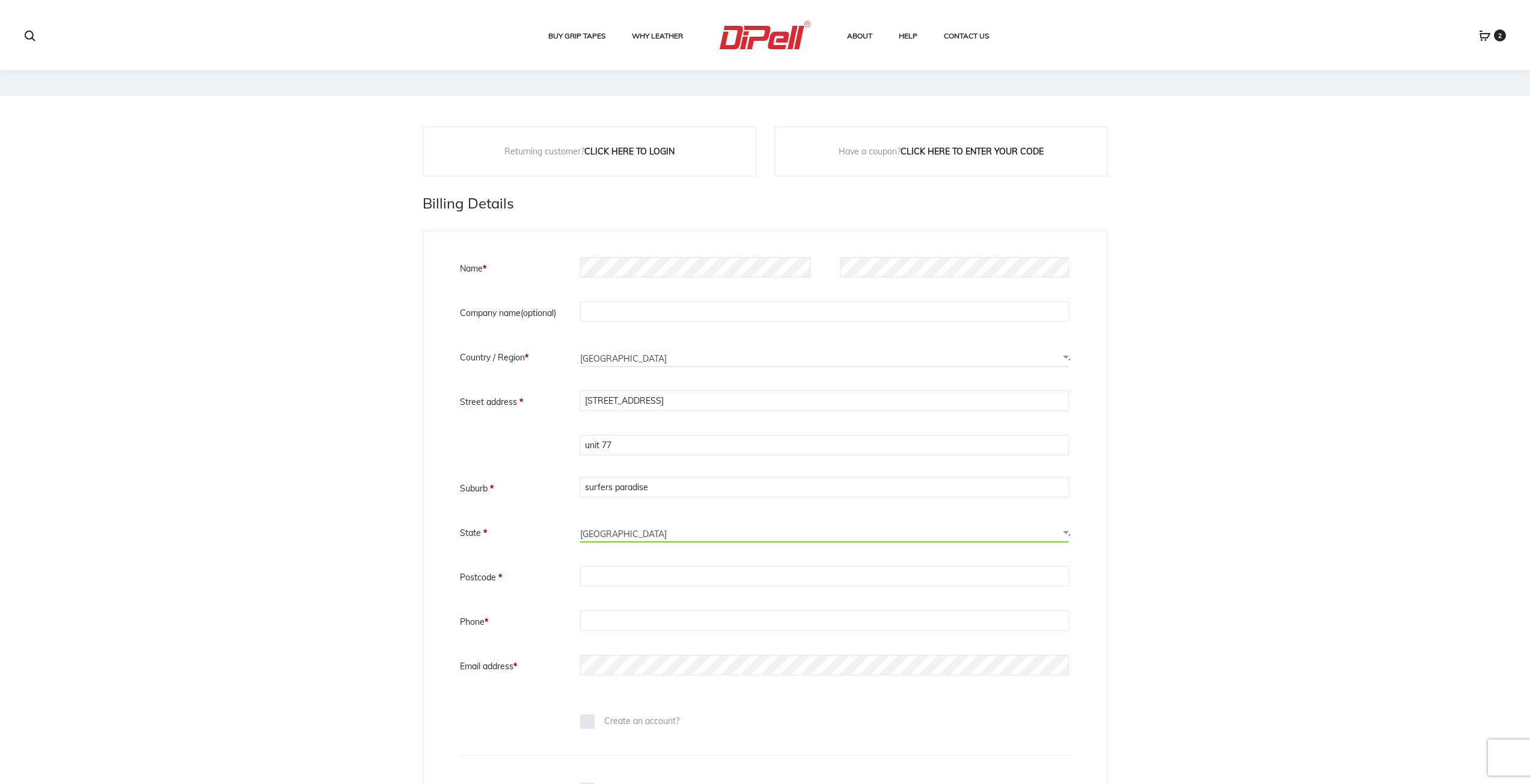
scroll to position [120, 0]
click at [618, 569] on input "Postcode *" at bounding box center [824, 575] width 489 height 20
type input "4217"
click at [604, 623] on input "Phone *" at bounding box center [824, 620] width 489 height 20
type input "0416027637"
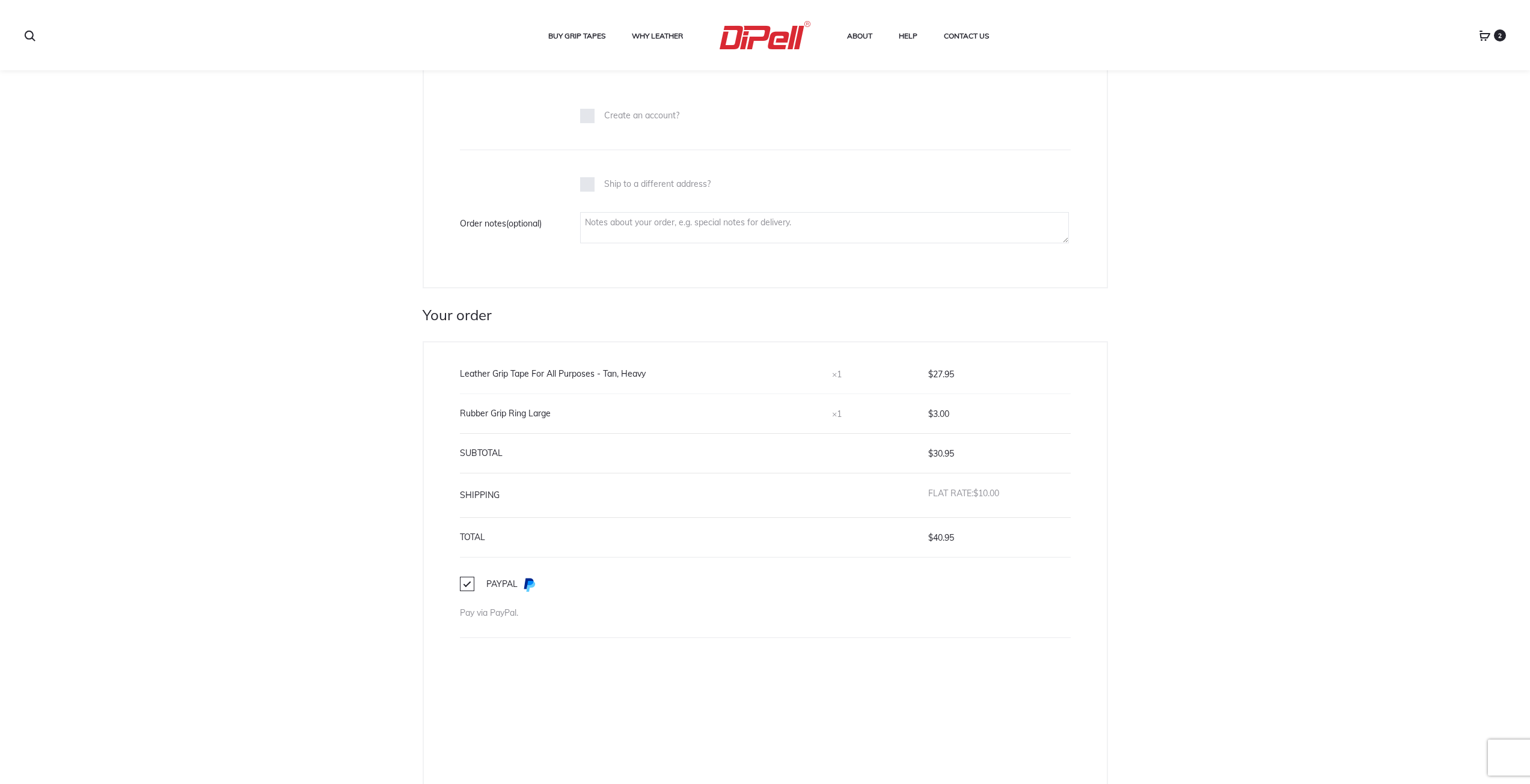
scroll to position [731, 0]
click at [832, 399] on td "×1" at bounding box center [880, 407] width 96 height 40
click at [832, 408] on span "×1" at bounding box center [837, 408] width 9 height 11
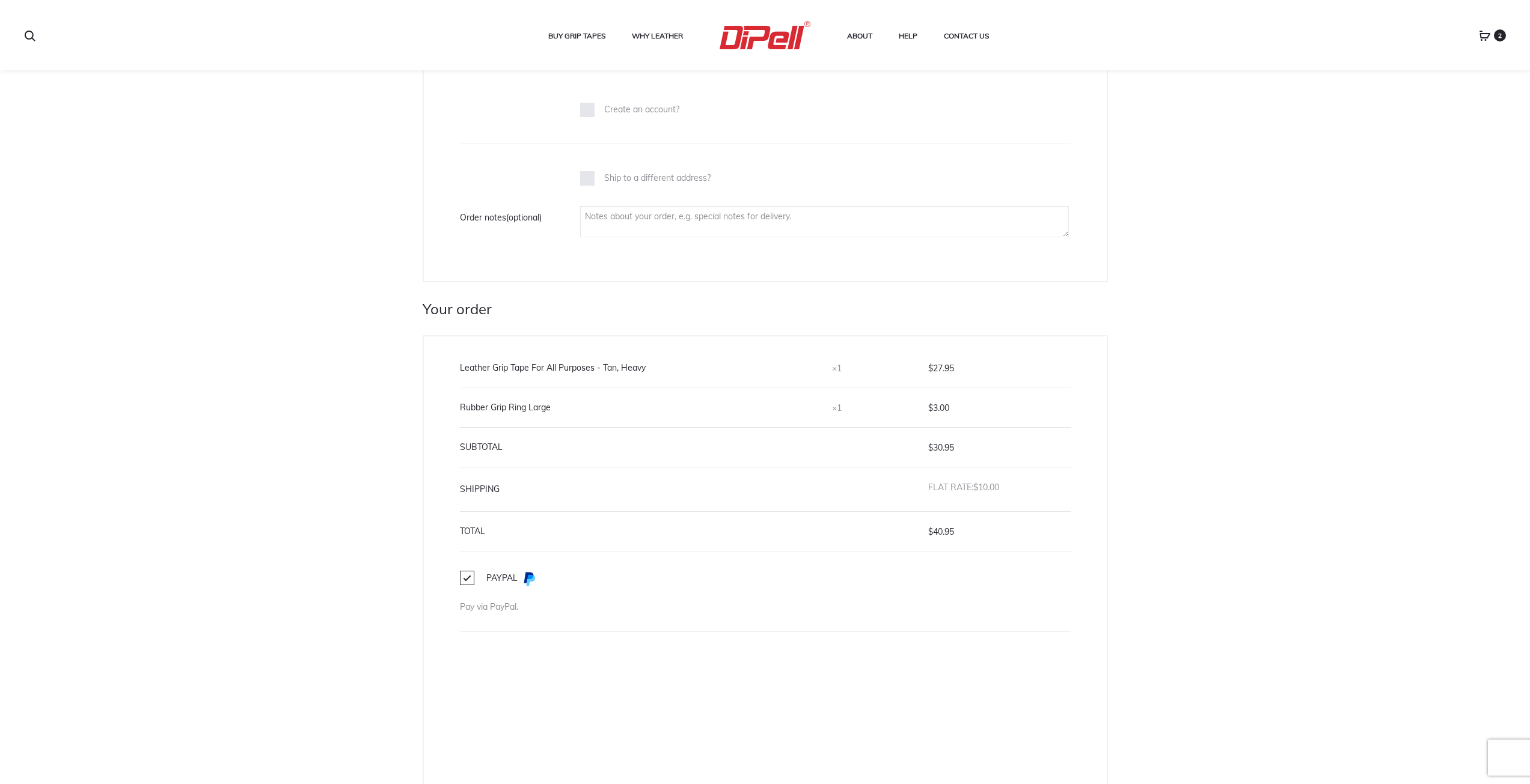
click at [1192, 446] on div "Returning customer? Click here to login If you have shopped with us before, ple…" at bounding box center [765, 197] width 1530 height 1425
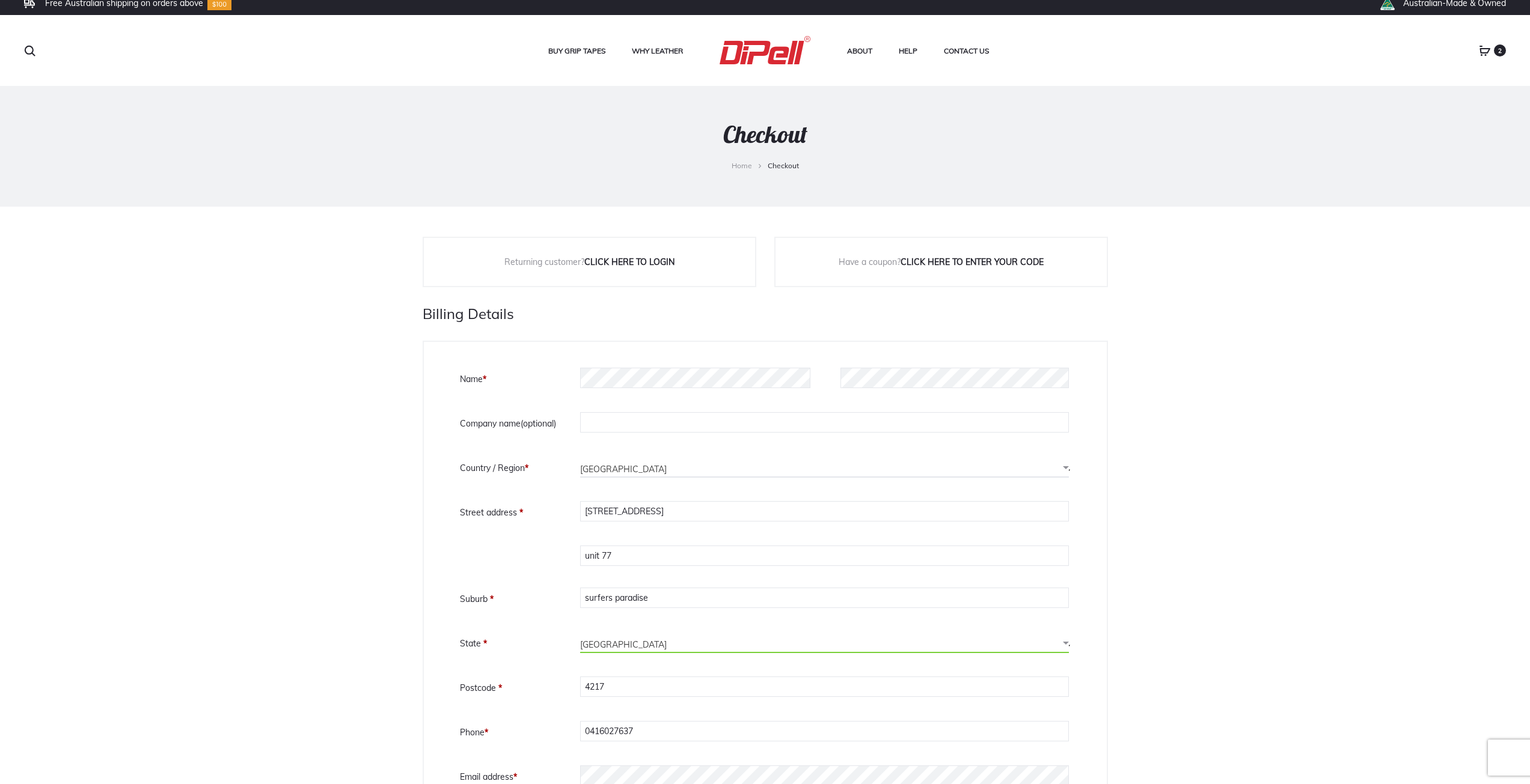
scroll to position [0, 0]
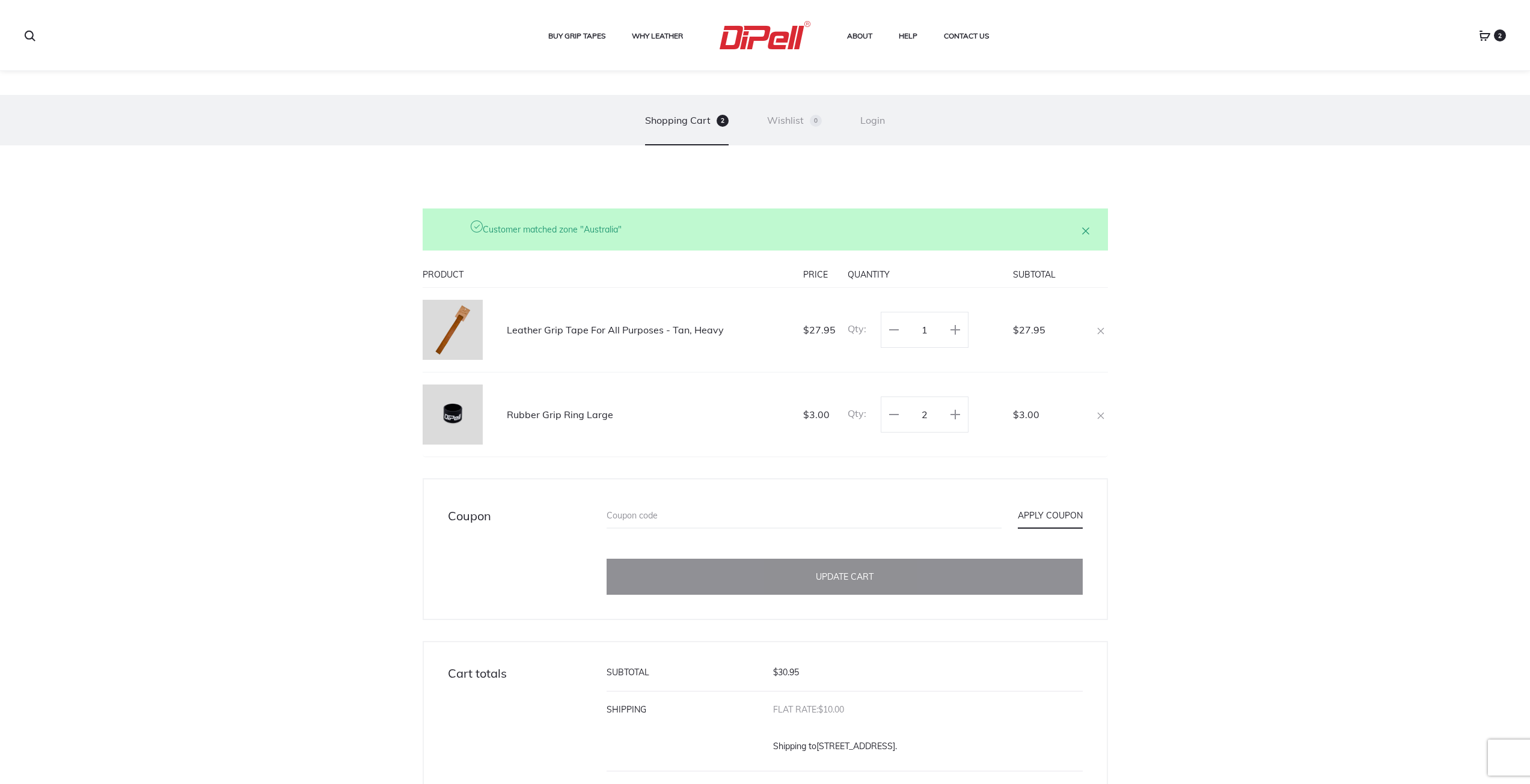
scroll to position [196, 0]
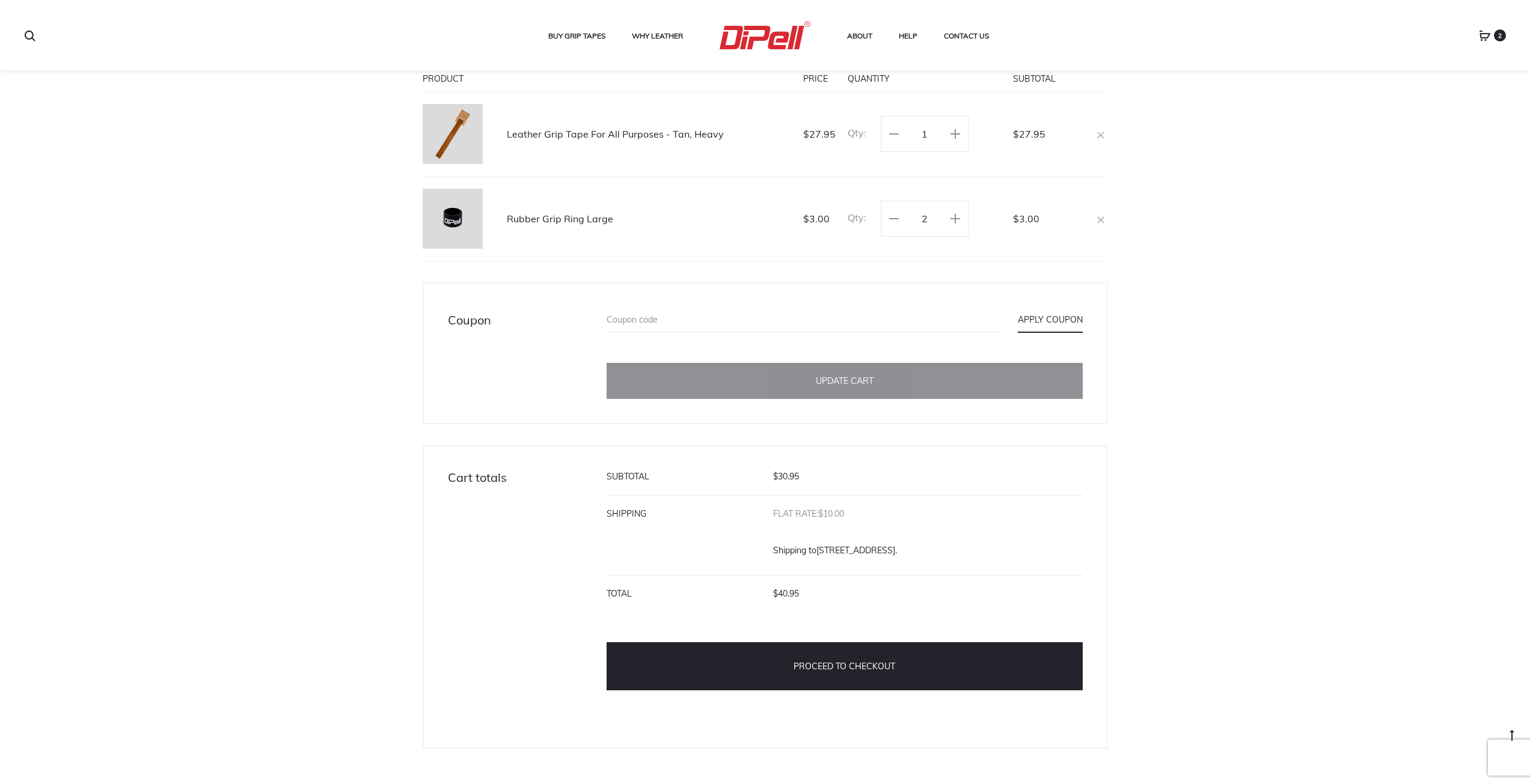
click at [1179, 348] on div "Cart Customer matched zone "Australia" Product Price Quantity Subtotal Leather …" at bounding box center [765, 379] width 1530 height 859
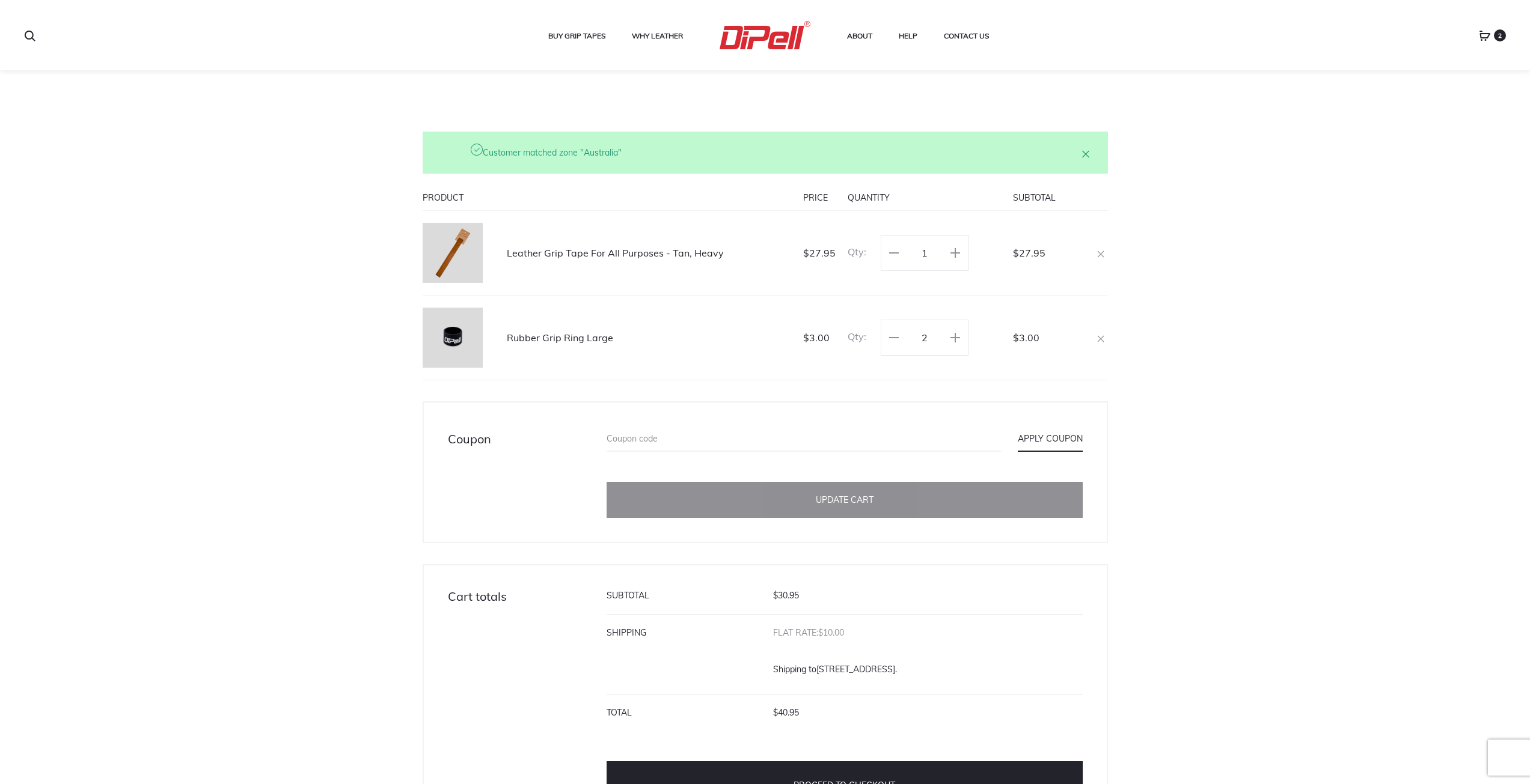
scroll to position [76, 0]
click at [951, 340] on icon at bounding box center [955, 339] width 9 height 9
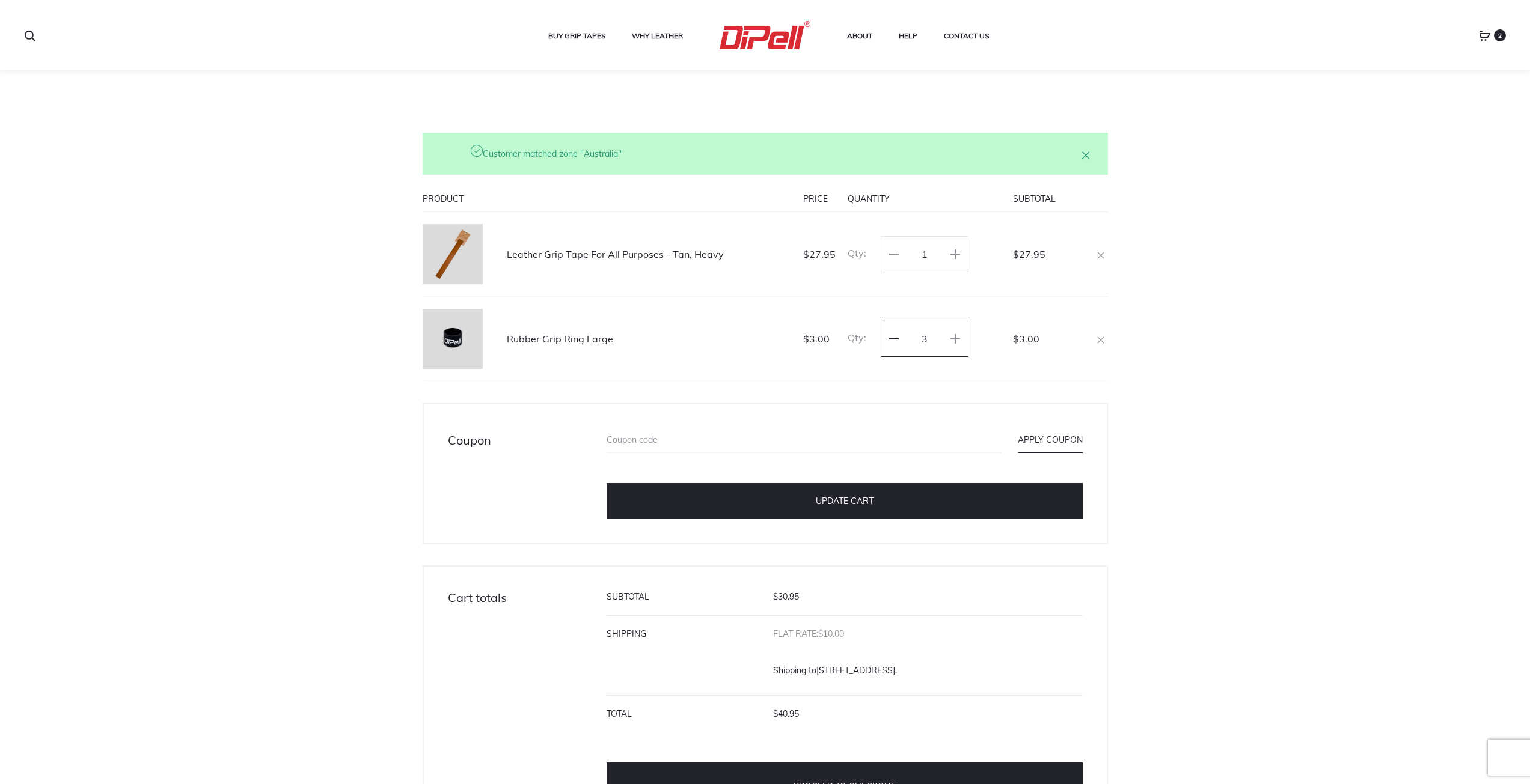
click at [891, 340] on use at bounding box center [894, 339] width 9 height 2
type input "2"
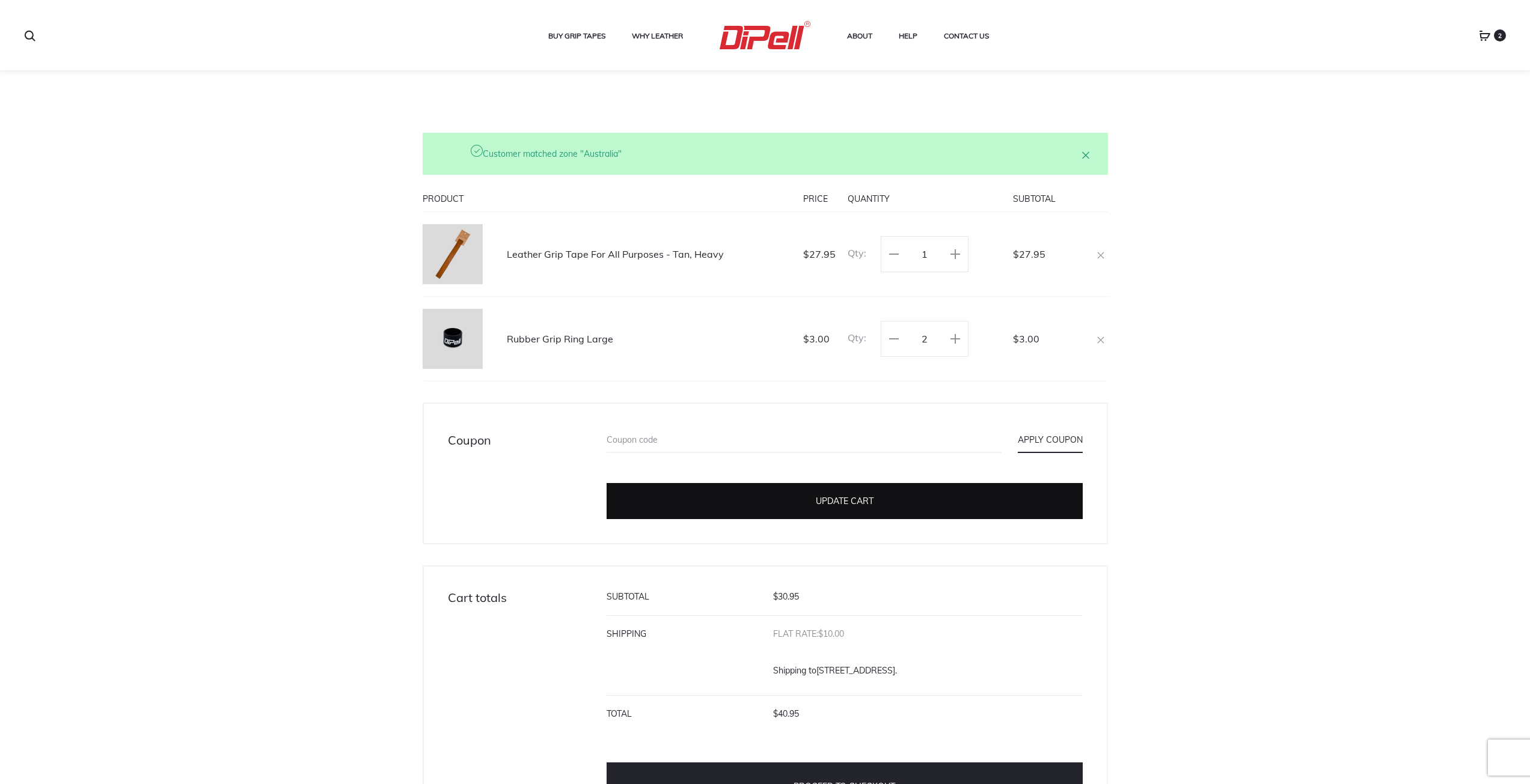
click at [896, 500] on button "Update cart" at bounding box center [845, 501] width 476 height 36
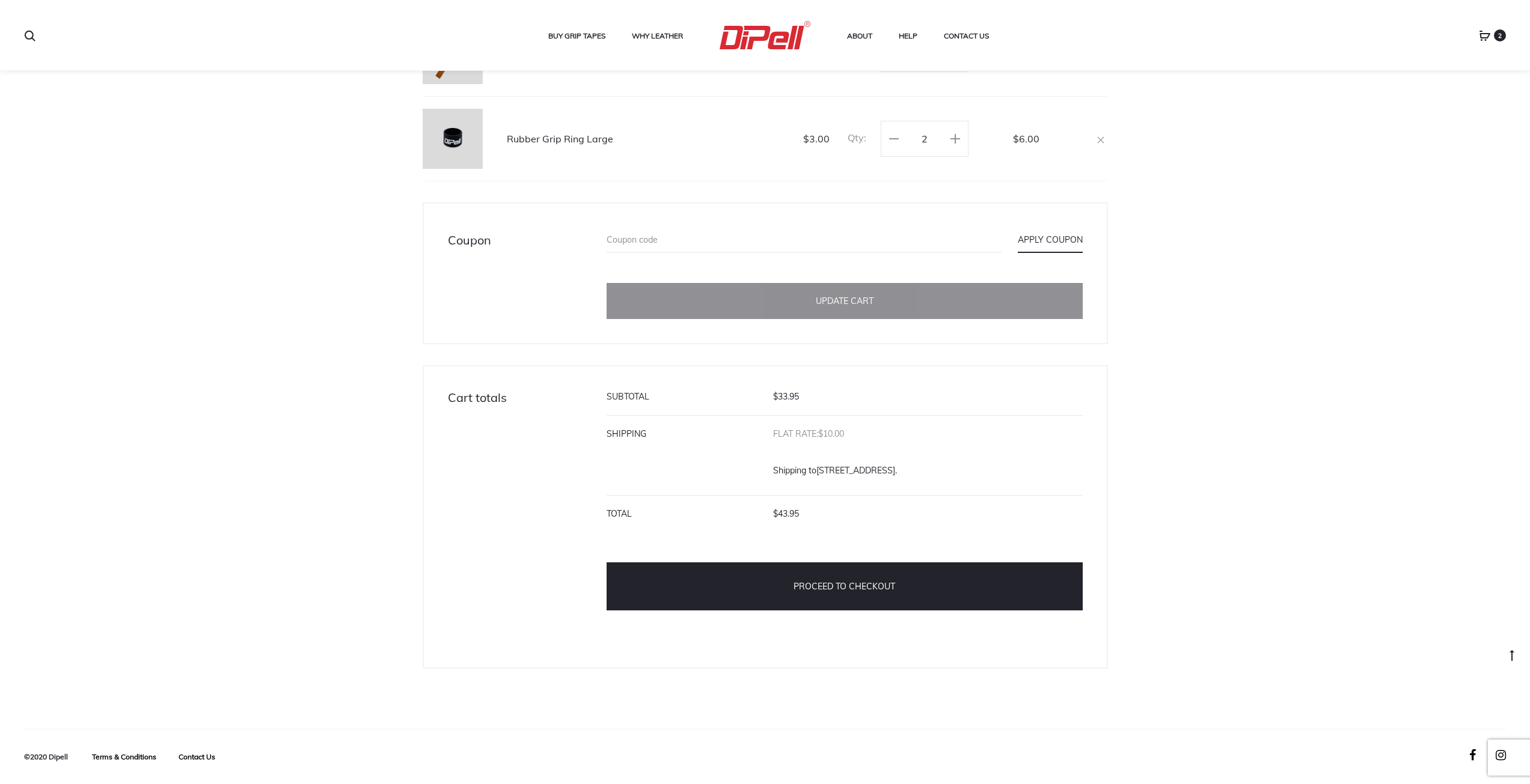
scroll to position [342, 0]
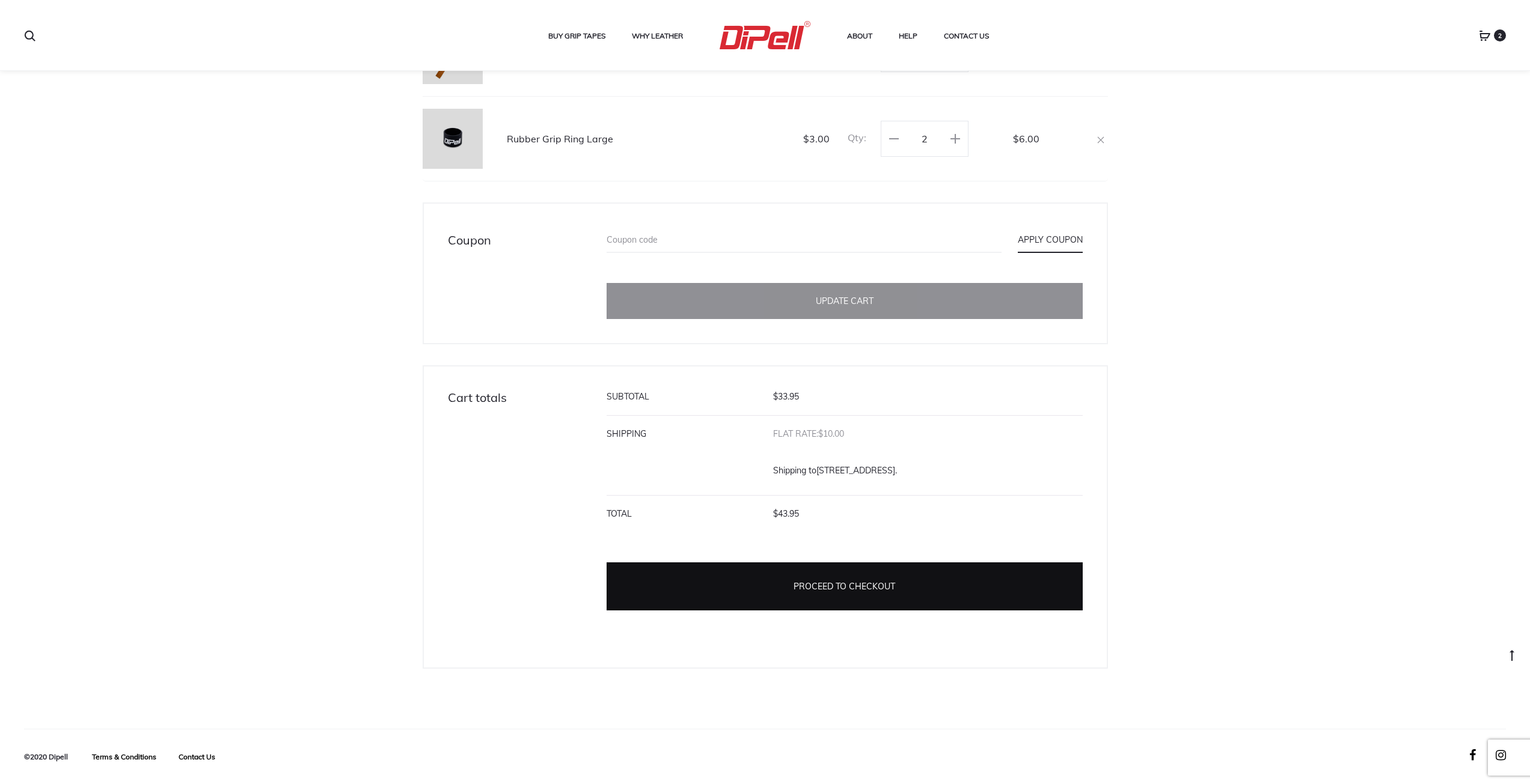
click at [872, 582] on link "Proceed to checkout" at bounding box center [845, 587] width 476 height 48
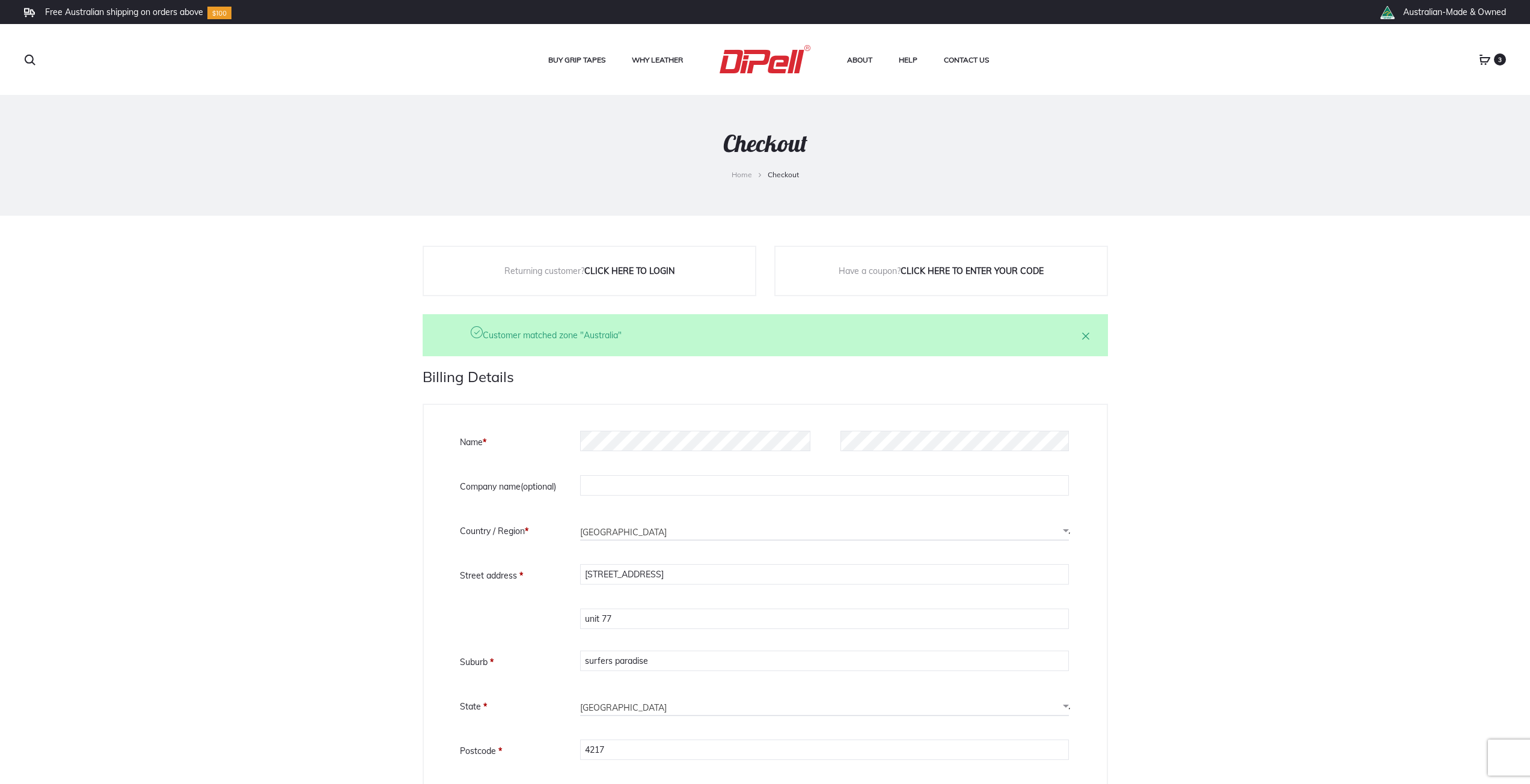
select select "QLD"
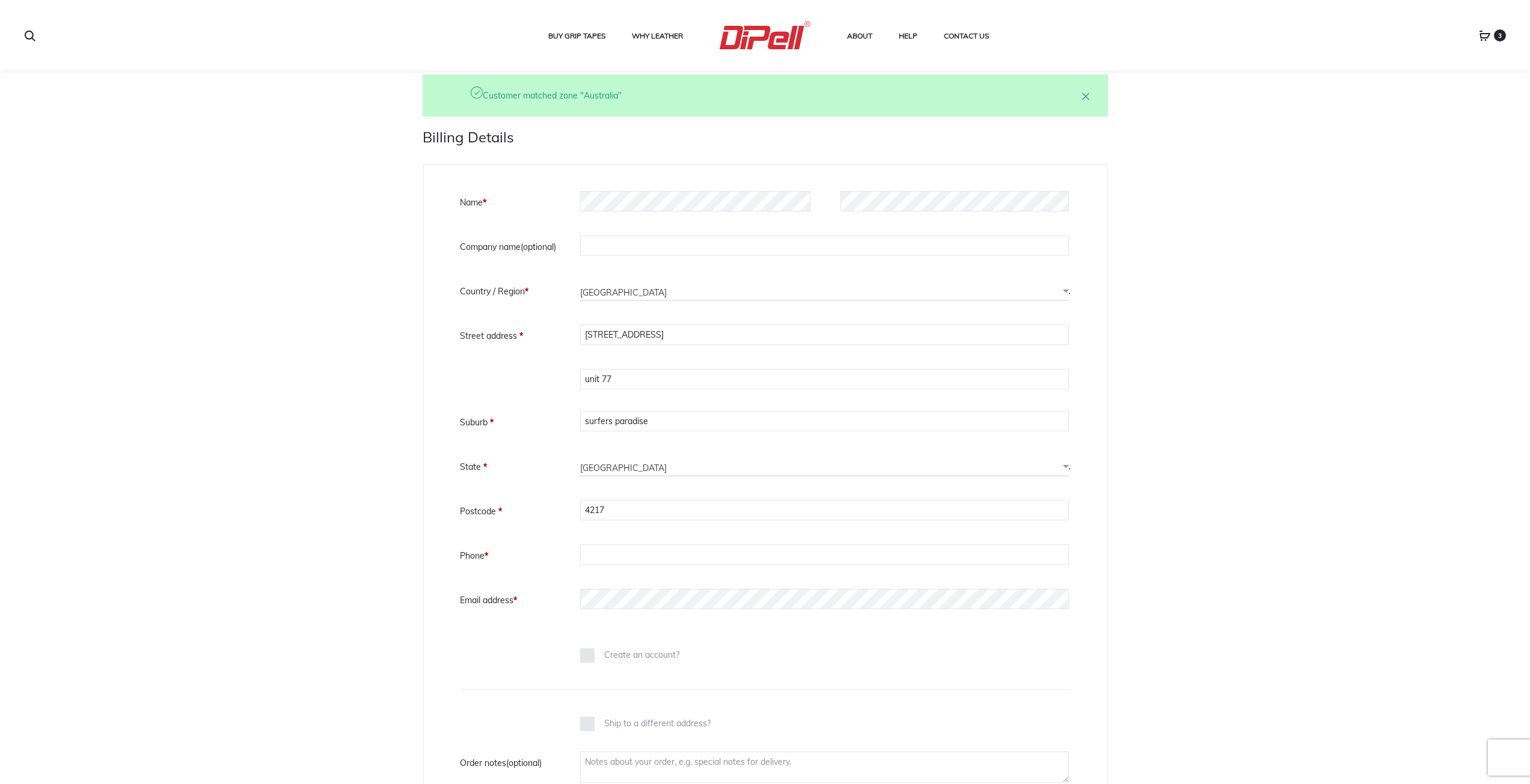
scroll to position [240, 0]
click at [632, 557] on input "Phone *" at bounding box center [824, 554] width 489 height 20
type input "0416027637"
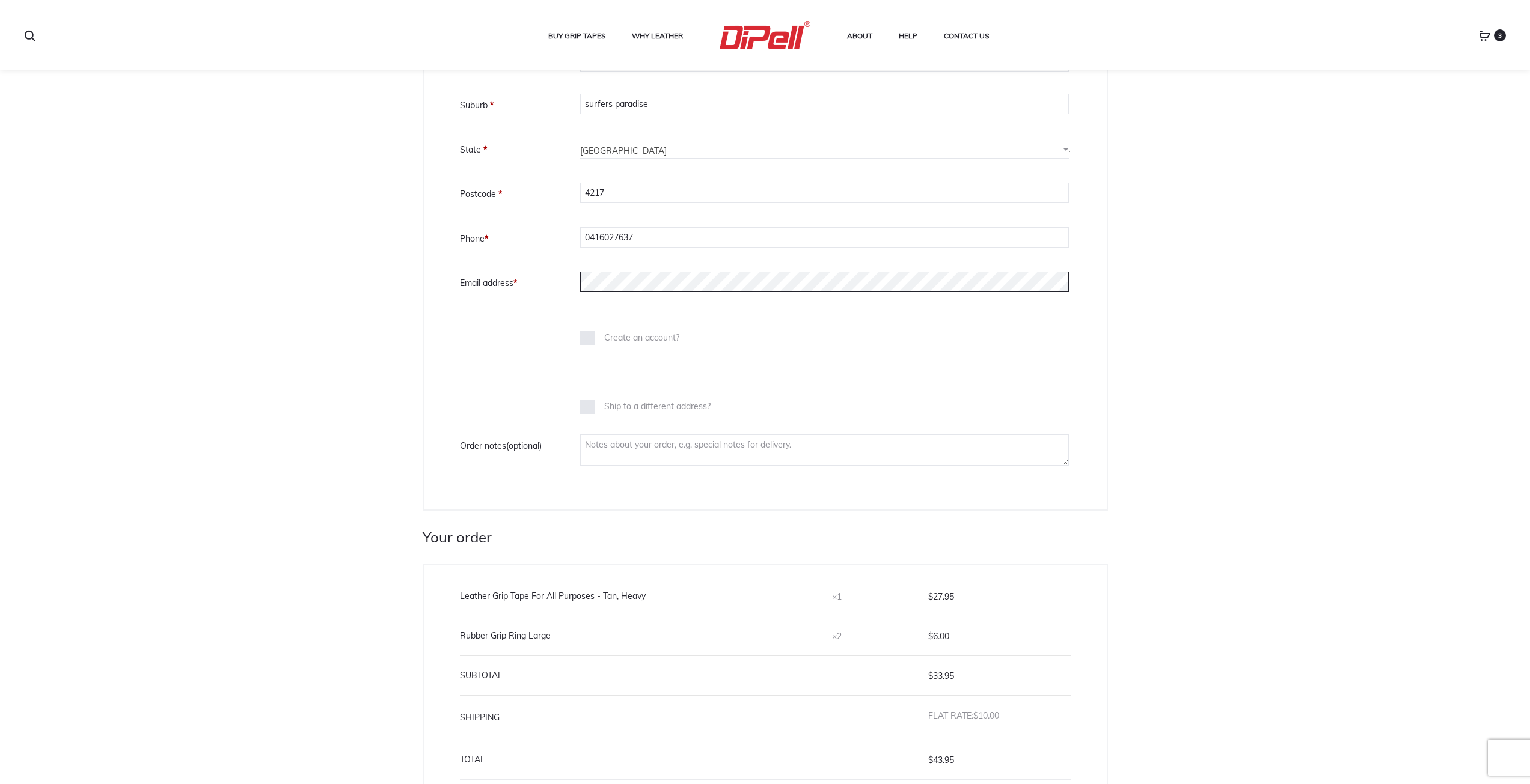
scroll to position [601, 0]
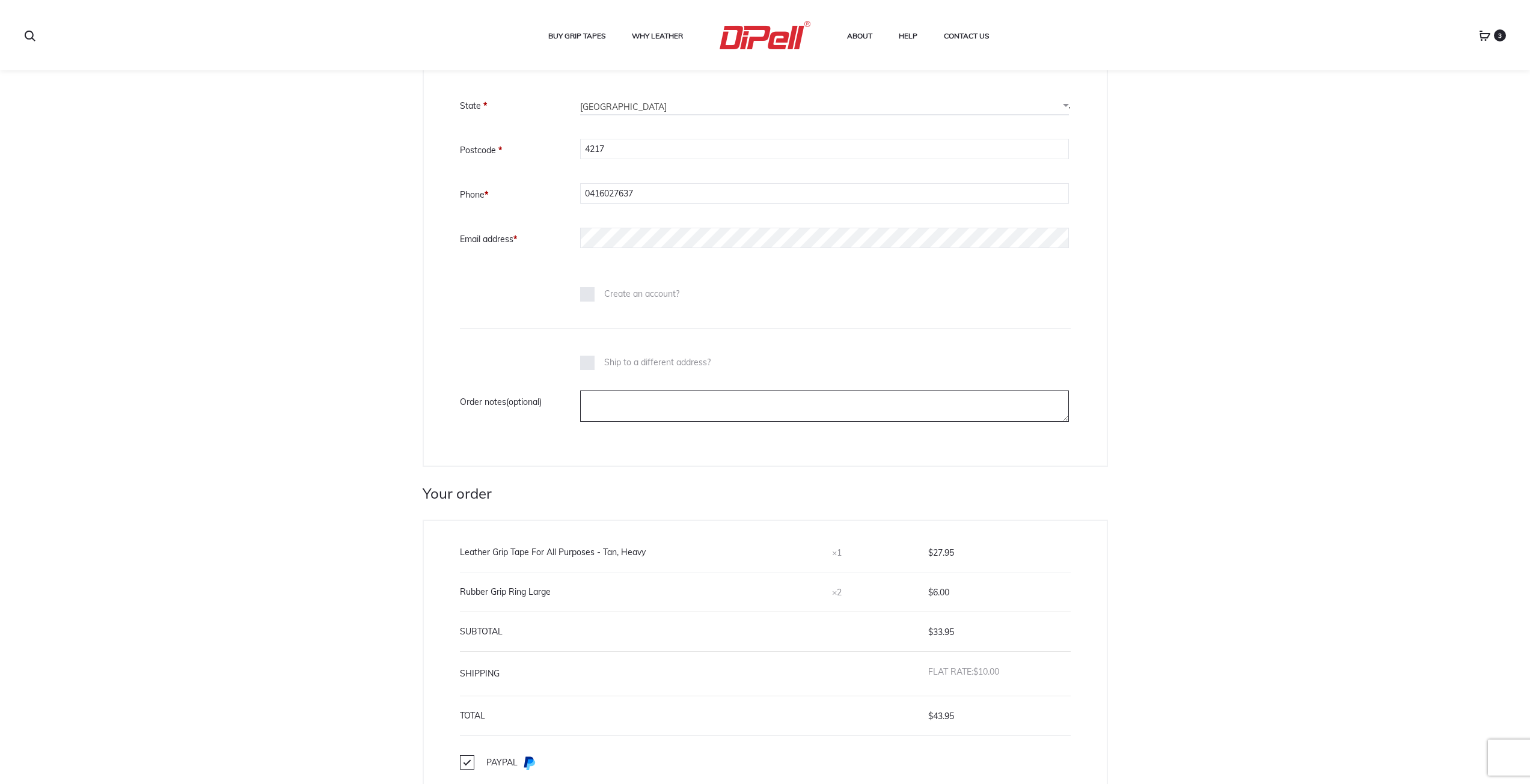
click at [673, 405] on textarea "Order notes (optional)" at bounding box center [824, 406] width 489 height 31
click at [699, 401] on textarea "permission to leave at grounbd floor with reception. no signature required" at bounding box center [824, 406] width 489 height 31
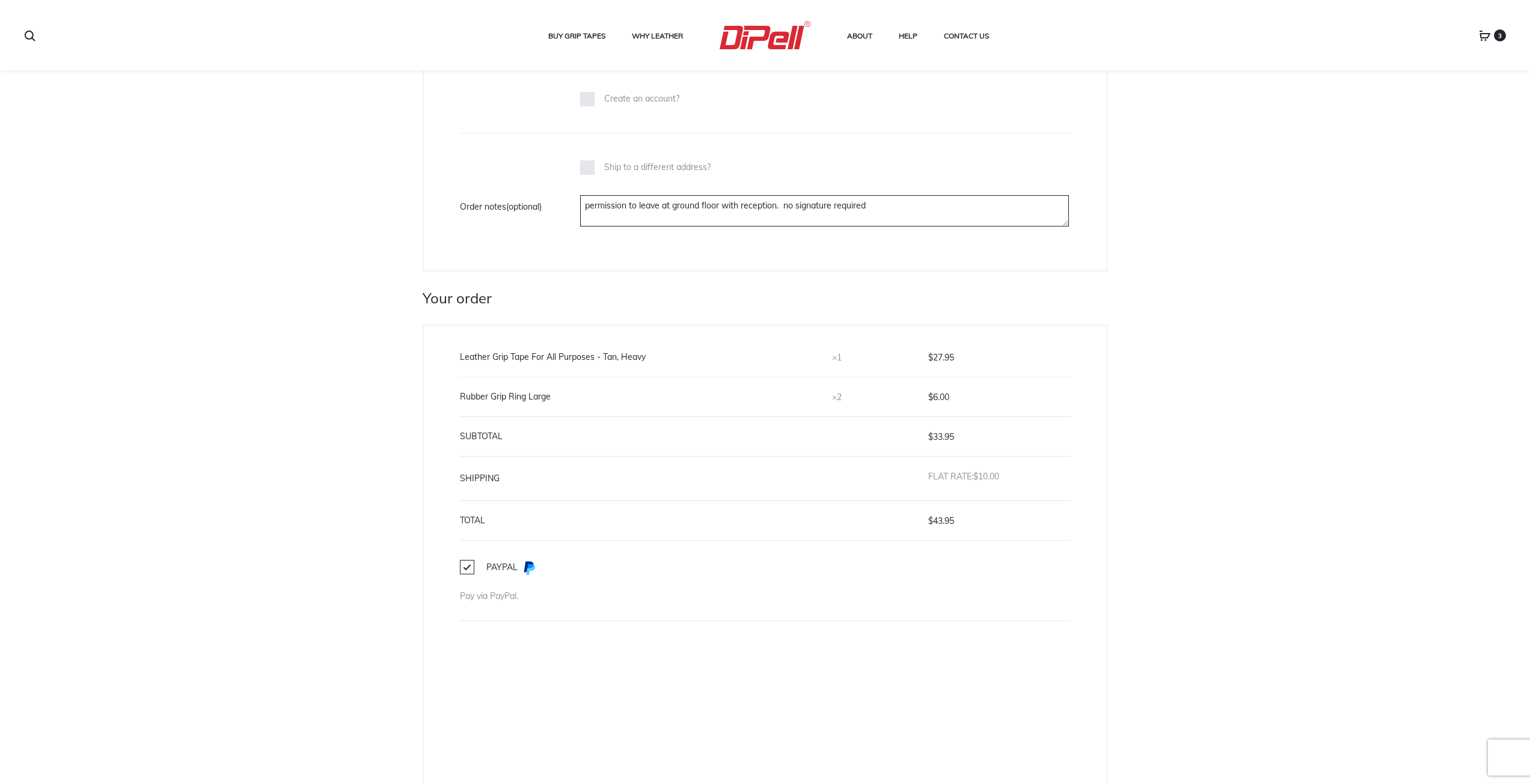
scroll to position [841, 0]
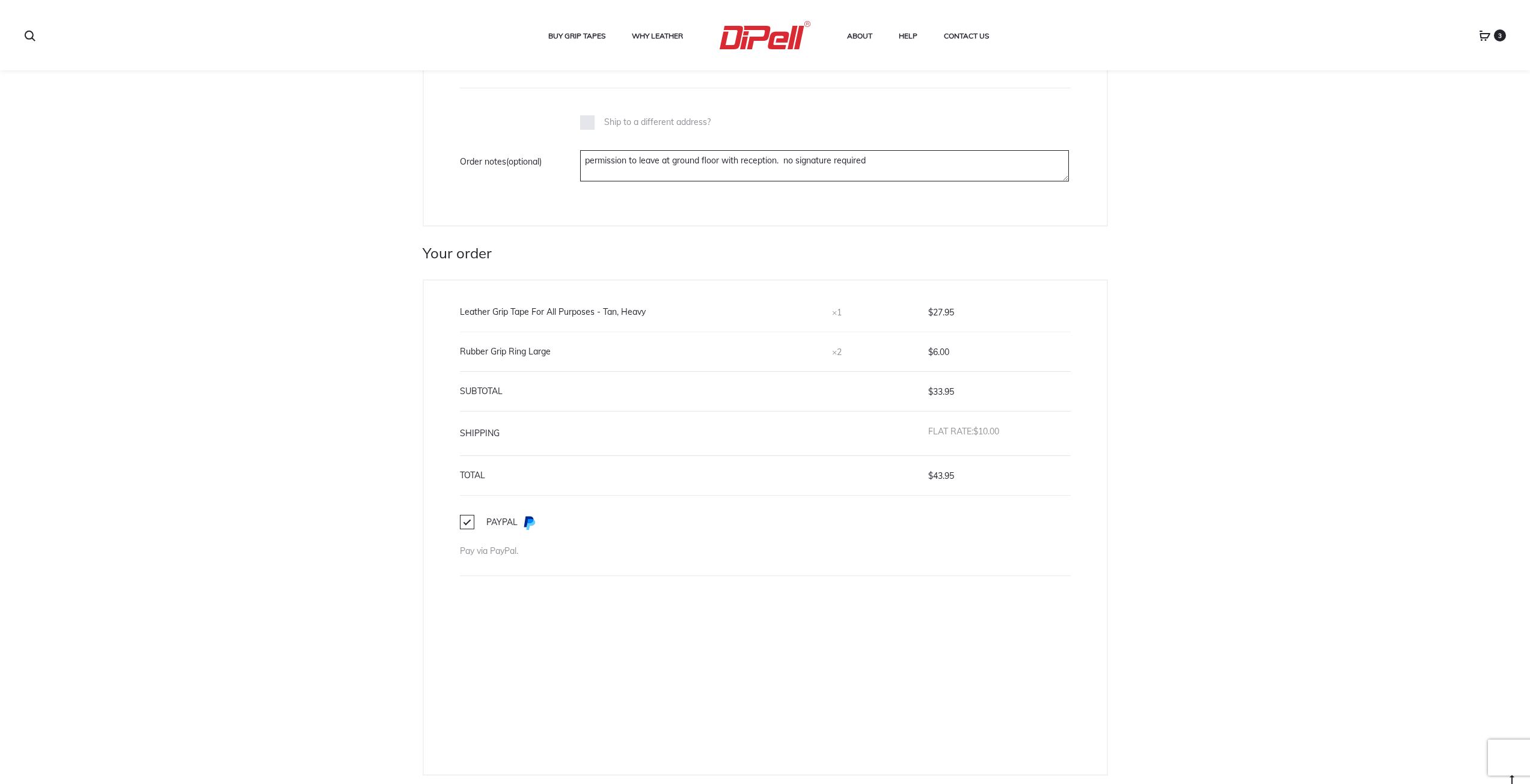
type textarea "permission to leave at ground floor with reception. no signature required"
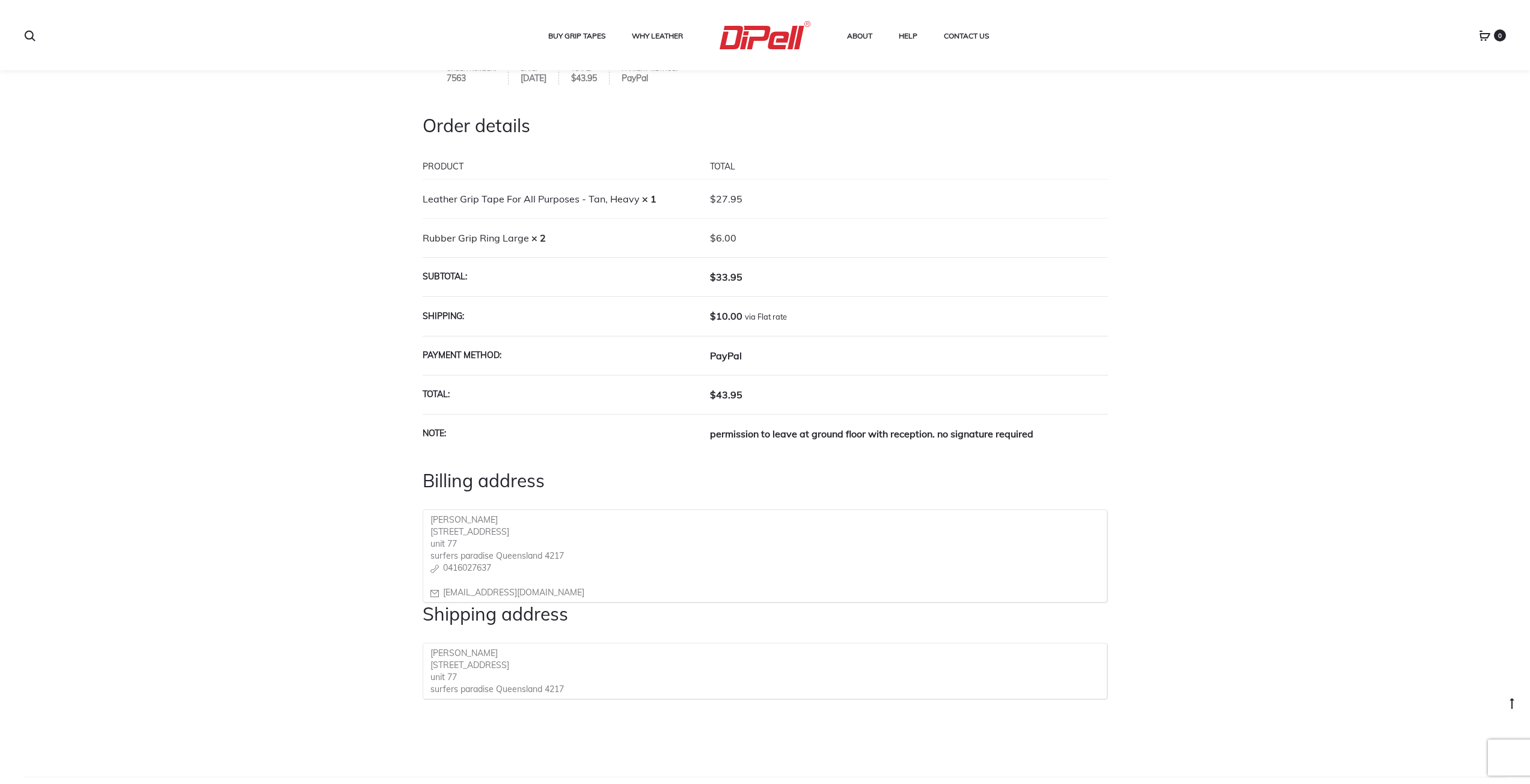
scroll to position [258, 0]
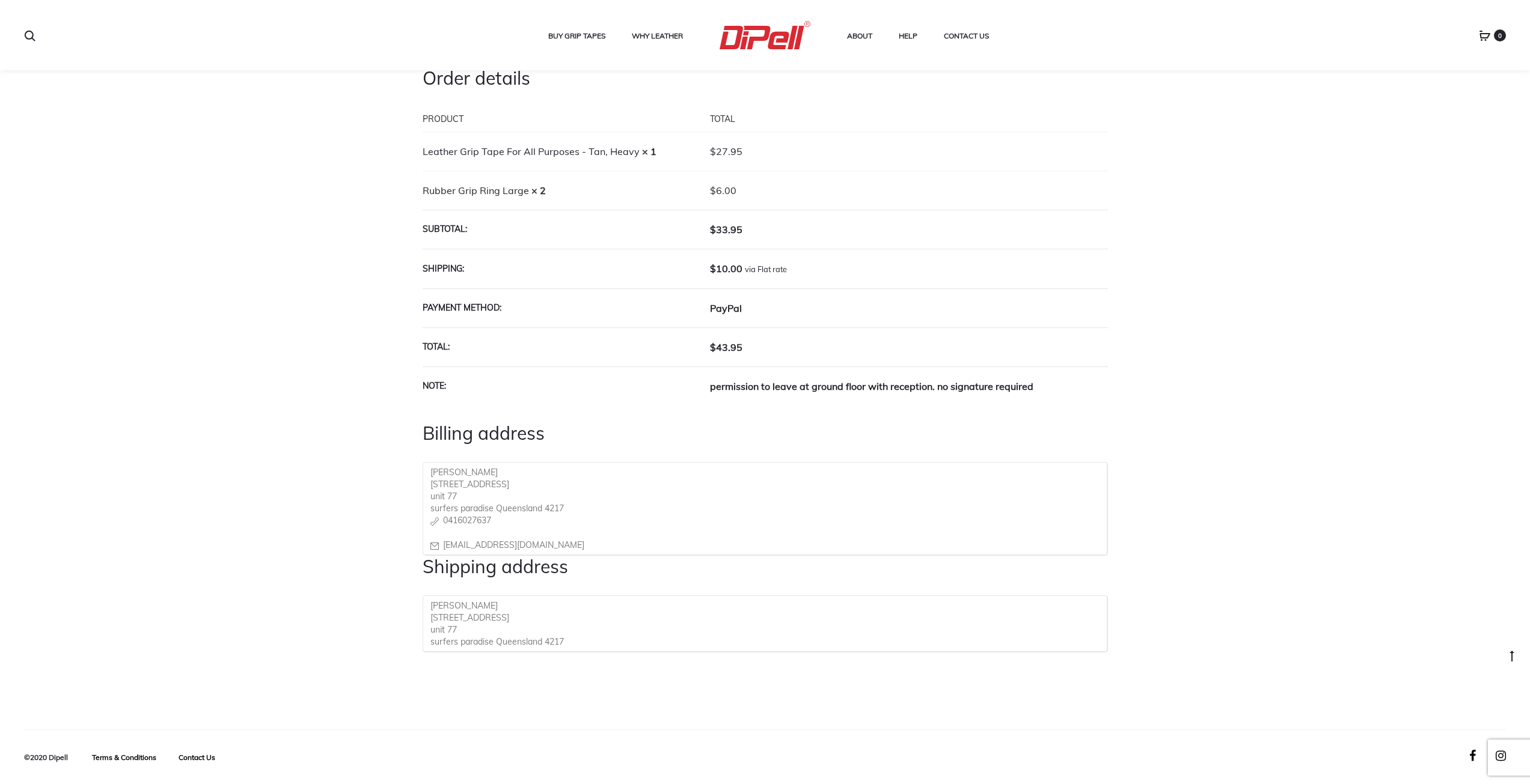
click at [1171, 401] on div "Thank you. Your order has been received. Order number: 7563 Date: [DATE] Total:…" at bounding box center [765, 344] width 1530 height 772
